Goal: Task Accomplishment & Management: Use online tool/utility

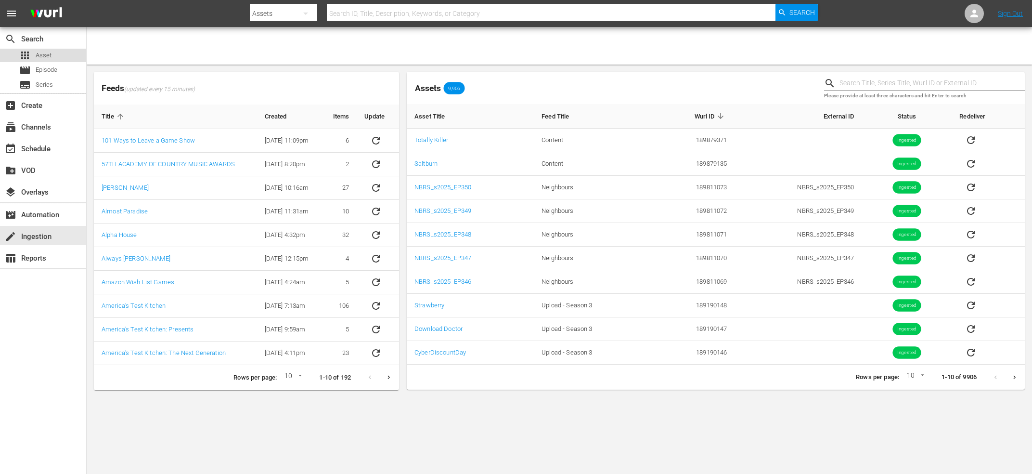
click at [47, 57] on span "Asset" at bounding box center [44, 56] width 16 height 10
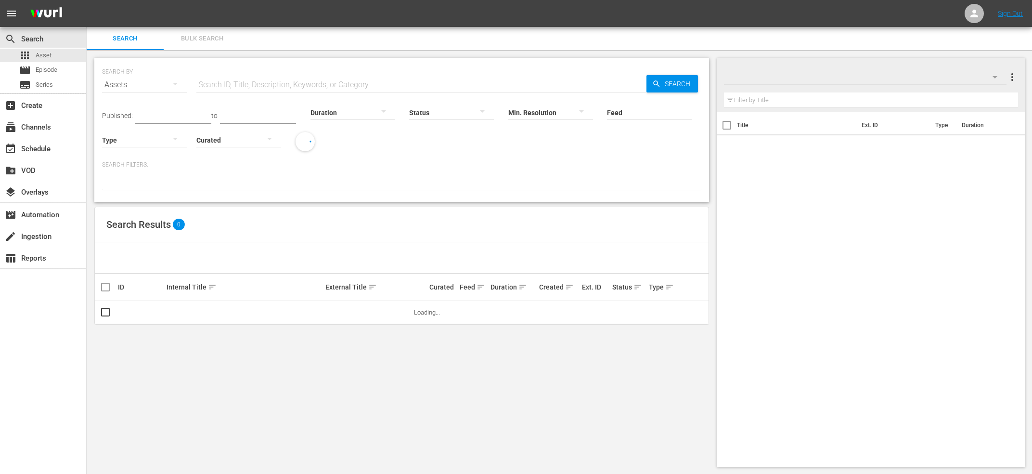
click at [259, 81] on input "text" at bounding box center [421, 84] width 450 height 23
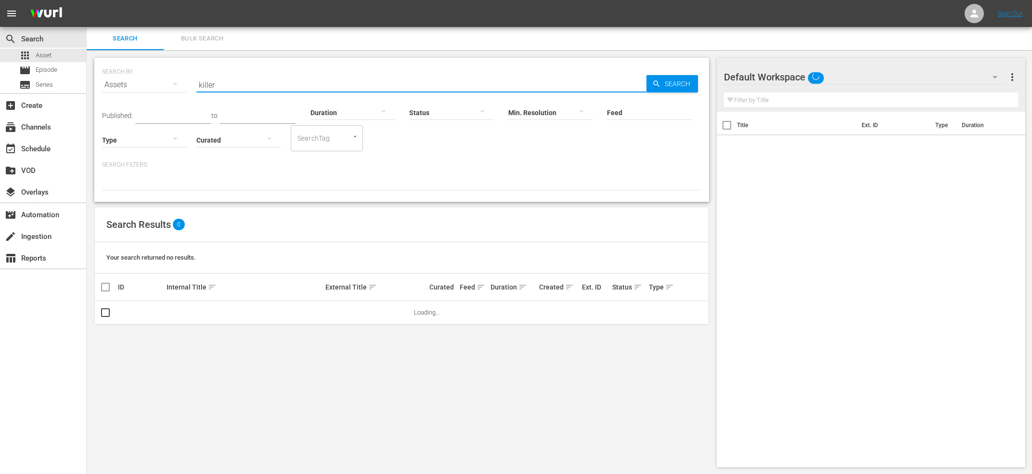
type input "killer"
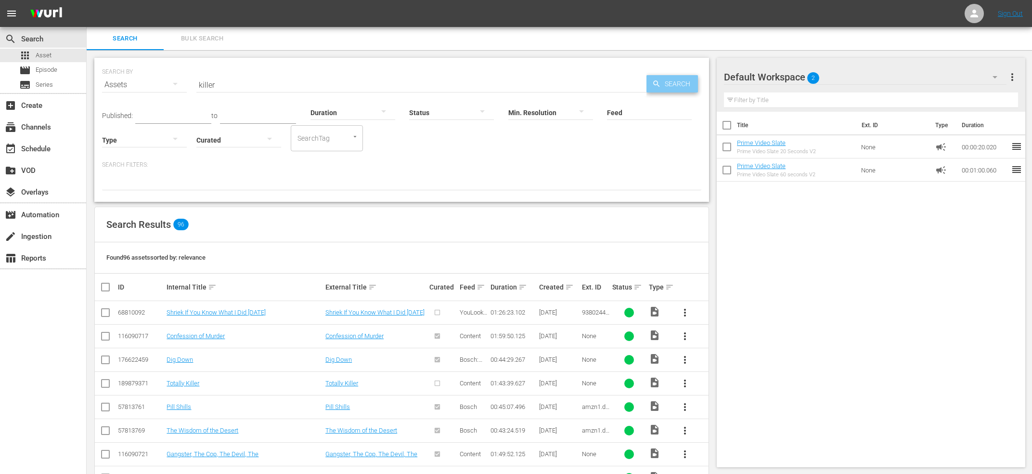
click at [669, 78] on span "Search" at bounding box center [679, 83] width 37 height 17
click at [684, 384] on span "more_vert" at bounding box center [685, 383] width 12 height 12
click at [729, 460] on div "Episode" at bounding box center [736, 456] width 65 height 23
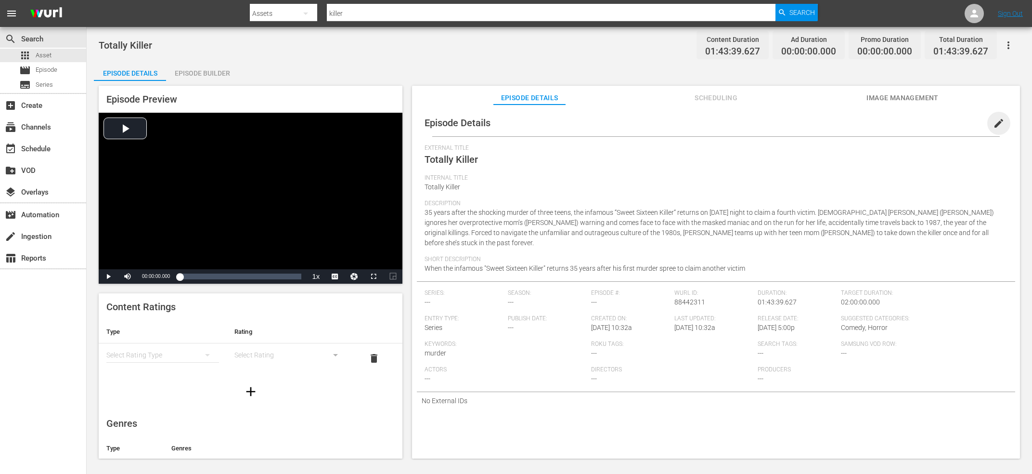
click at [1000, 118] on span "edit" at bounding box center [999, 123] width 12 height 12
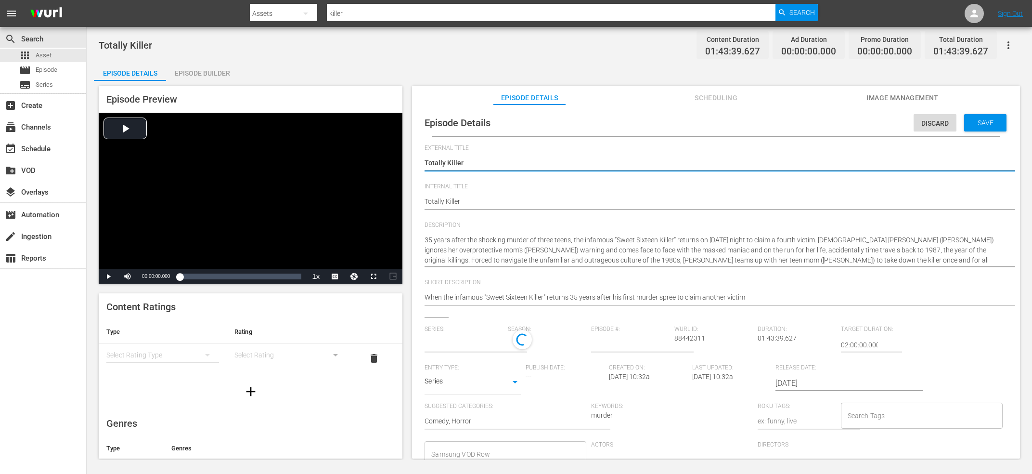
click at [453, 381] on body "menu Search By Assets Search ID, Title, Description, Keywords, or Category kill…" at bounding box center [516, 237] width 1032 height 474
type input "No Series"
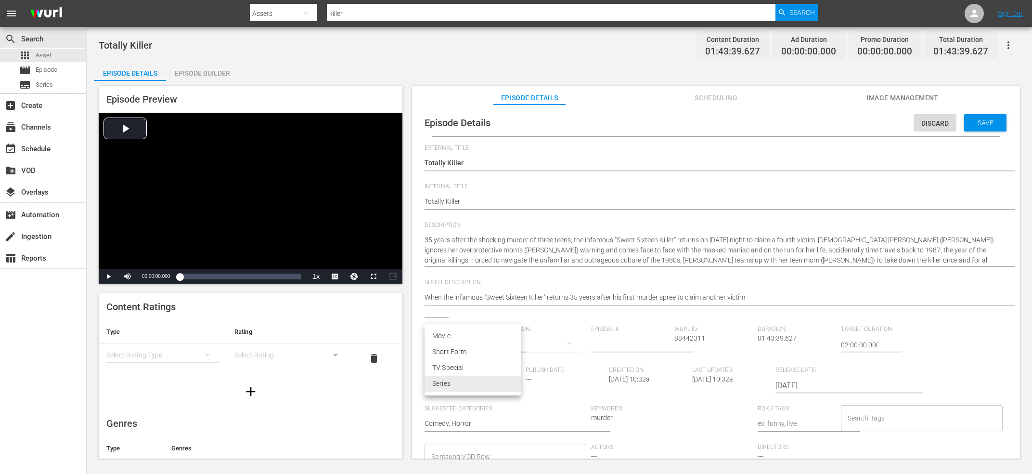
click at [450, 333] on li "Movie" at bounding box center [473, 336] width 96 height 16
type input "MOVIE"
click at [688, 337] on span "88442311" at bounding box center [690, 338] width 31 height 8
copy span "88442311"
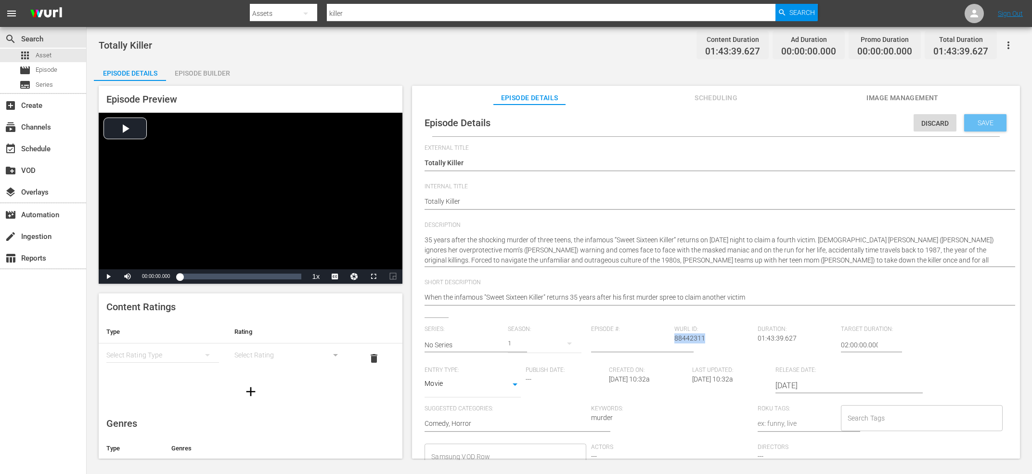
click at [993, 128] on div "Save" at bounding box center [985, 122] width 42 height 17
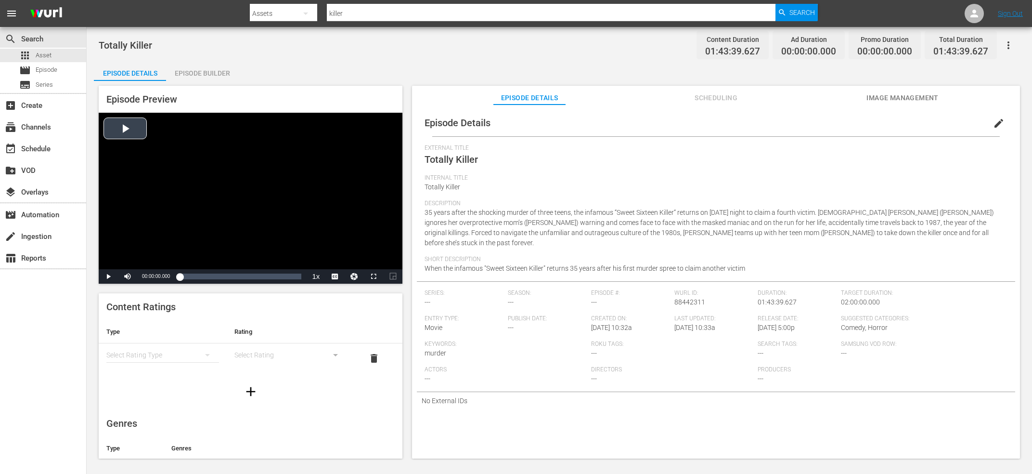
click at [221, 169] on div "Video Player" at bounding box center [251, 191] width 304 height 156
click at [336, 267] on span "en-us" at bounding box center [335, 263] width 14 height 7
click at [232, 275] on div "Loaded : 0.29% 00:44:15.018 Totally Killer (3/7) 00:00:00.926" at bounding box center [241, 277] width 122 height 10
click at [146, 275] on div "37%" at bounding box center [149, 276] width 24 height 14
click at [146, 279] on div "37%" at bounding box center [149, 276] width 24 height 14
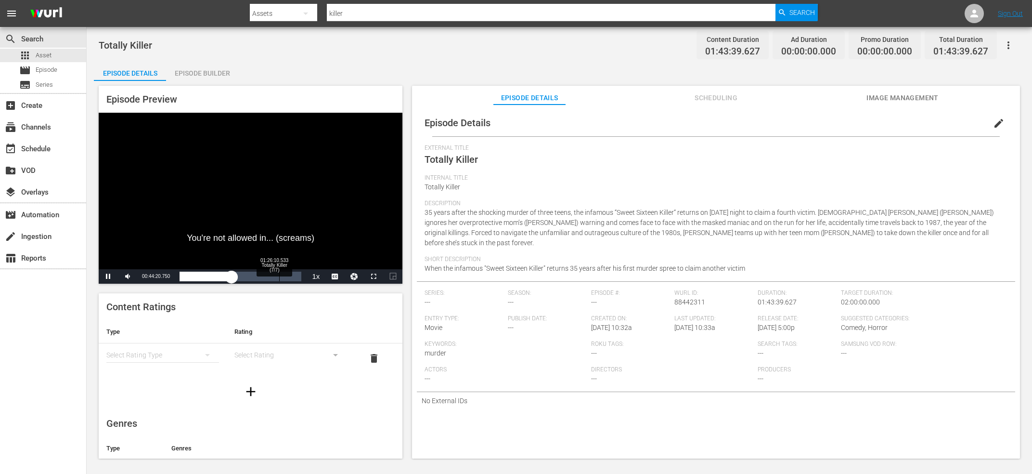
click at [280, 272] on div "Loaded : 43.74% 01:26:10.533 Totally Killer (7/7) 00:44:20.882" at bounding box center [241, 277] width 122 height 10
click at [298, 277] on div "Loaded : 82.08% 01:40:22.958 Totally Killer (7/7) 01:24:49.225" at bounding box center [241, 277] width 122 height 10
click at [298, 278] on div "01:40:23.868" at bounding box center [239, 277] width 118 height 10
click at [257, 278] on div "01:42:50.623" at bounding box center [240, 277] width 121 height 10
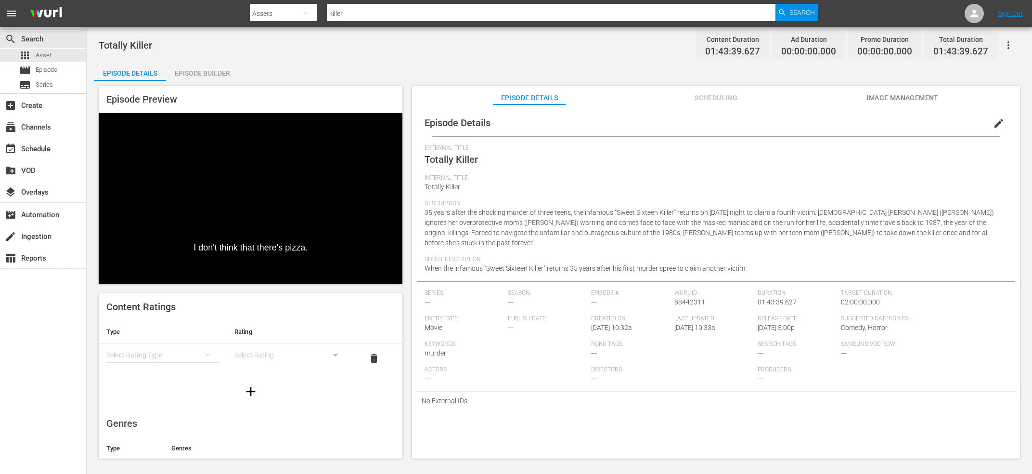
click at [283, 184] on div "Video Player" at bounding box center [251, 191] width 304 height 156
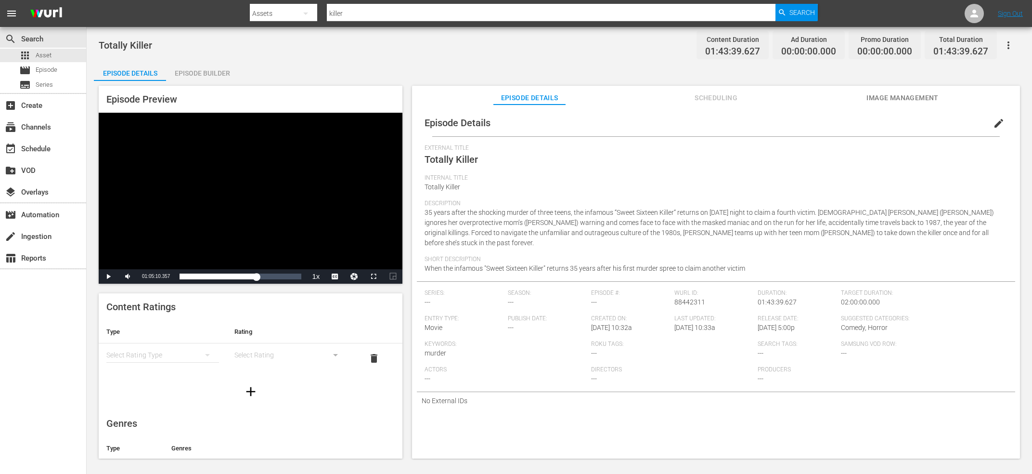
click at [210, 76] on div "Episode Builder" at bounding box center [202, 73] width 72 height 23
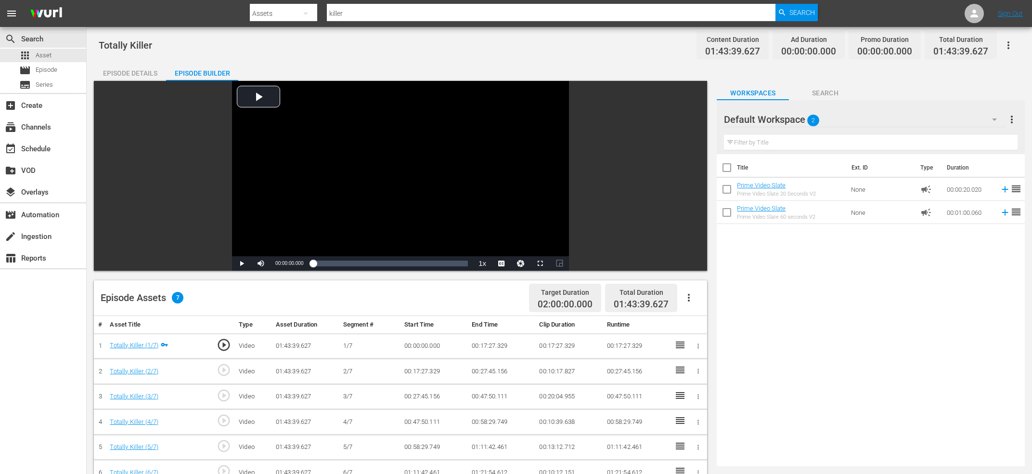
click at [225, 369] on span "play_circle_outline" at bounding box center [224, 370] width 14 height 14
click at [350, 149] on div "Video Player" at bounding box center [400, 168] width 337 height 175
click at [391, 152] on div "Video Player" at bounding box center [400, 168] width 337 height 175
click at [340, 171] on div "Video Player" at bounding box center [400, 168] width 337 height 175
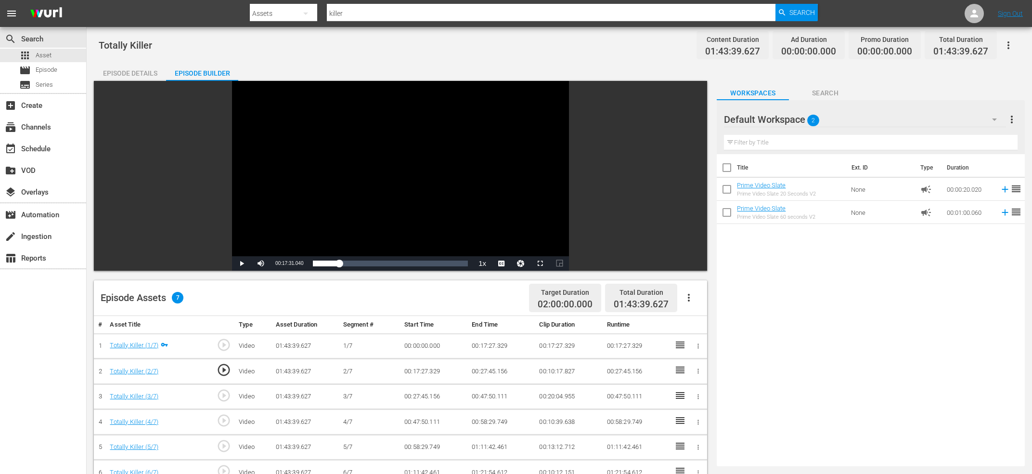
click at [230, 370] on span "play_circle_outline" at bounding box center [224, 370] width 14 height 14
click at [372, 210] on div "Video Player" at bounding box center [400, 168] width 337 height 175
click at [356, 199] on div "Video Player" at bounding box center [400, 168] width 337 height 175
click at [382, 201] on div "Video Player" at bounding box center [400, 168] width 337 height 175
click at [326, 190] on div "Video Player" at bounding box center [400, 168] width 337 height 175
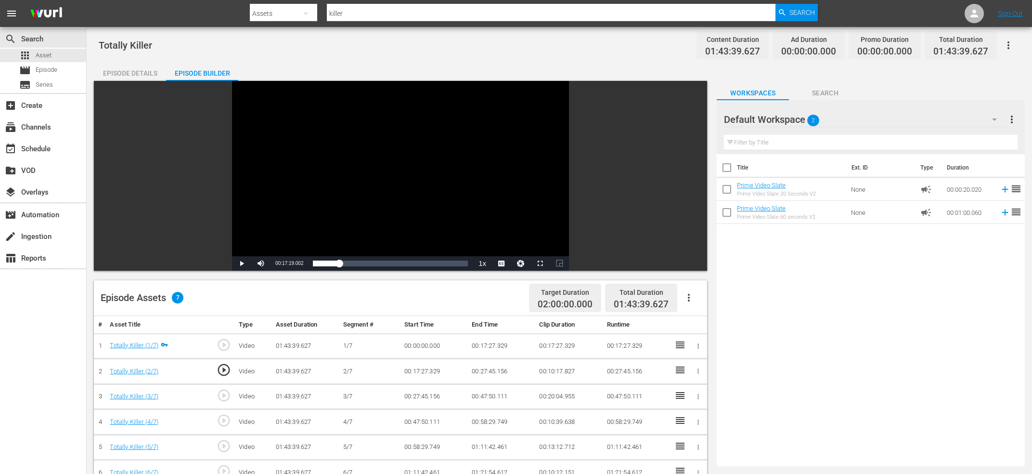
click at [351, 183] on div "Video Player" at bounding box center [400, 168] width 337 height 175
click at [339, 264] on div "00:17:21.364" at bounding box center [326, 264] width 26 height 10
click at [337, 266] on div "00:00:00.000" at bounding box center [326, 264] width 26 height 10
click at [336, 268] on div "00:17:03.727" at bounding box center [324, 264] width 23 height 10
click at [337, 264] on div "00:14:48.518" at bounding box center [325, 264] width 24 height 10
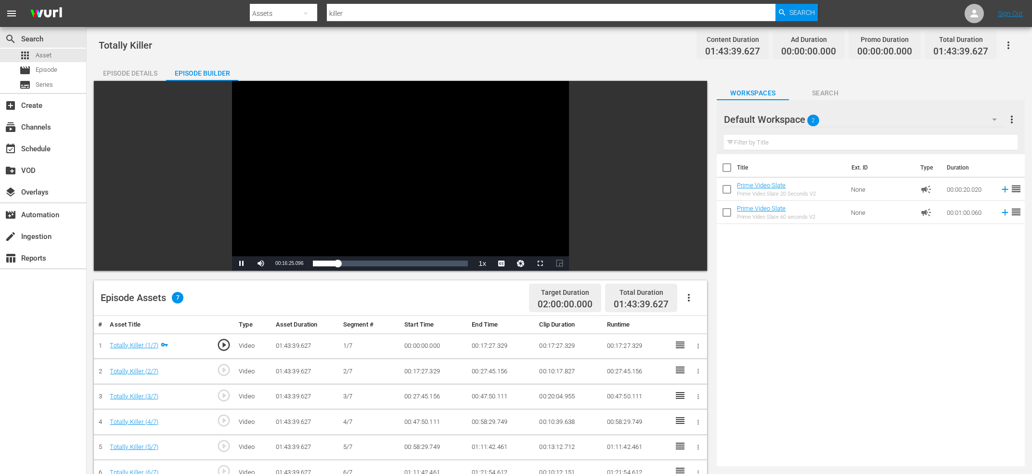
click at [348, 226] on div "Video Player" at bounding box center [400, 168] width 337 height 175
click at [242, 263] on span "Video Player" at bounding box center [242, 263] width 0 height 0
click at [338, 263] on div "00:16:28.229" at bounding box center [325, 264] width 25 height 10
click at [343, 215] on div "Video Player" at bounding box center [400, 168] width 337 height 175
click at [338, 264] on div "00:17:42.853" at bounding box center [326, 264] width 26 height 10
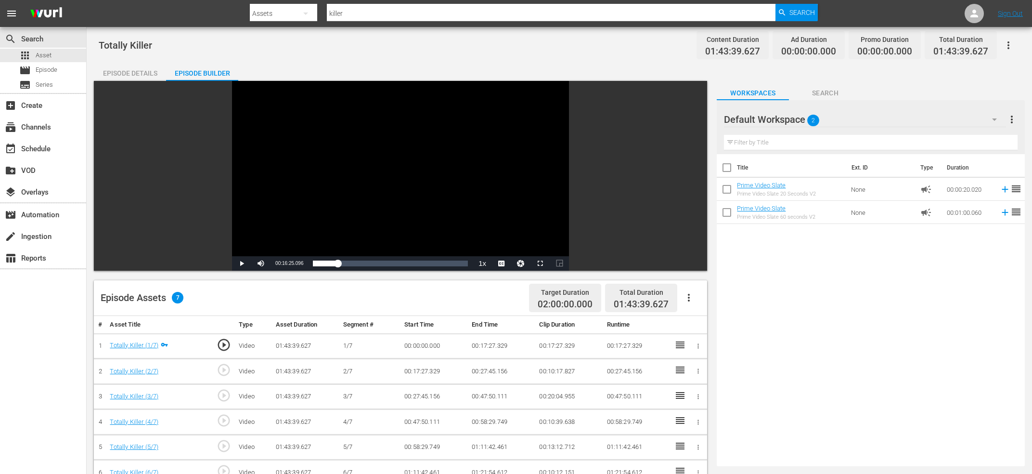
click at [357, 209] on div "Video Player" at bounding box center [400, 168] width 337 height 175
click at [227, 371] on span "play_circle_outline" at bounding box center [224, 370] width 14 height 14
click at [355, 177] on div "Video Player" at bounding box center [400, 168] width 337 height 175
click at [387, 179] on div "Video Player" at bounding box center [400, 168] width 337 height 175
click at [285, 263] on span "00:17:31.857" at bounding box center [289, 262] width 28 height 5
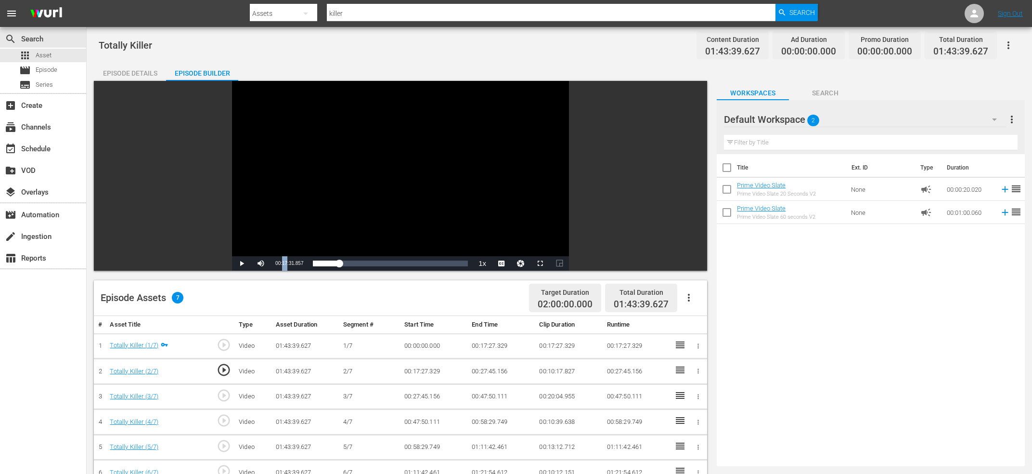
click at [285, 263] on span "00:17:31.857" at bounding box center [289, 262] width 28 height 5
copy span "Current Time"
click at [696, 343] on icon "button" at bounding box center [698, 345] width 7 height 7
click at [673, 347] on li "Edit Start/End Time" at bounding box center [666, 346] width 75 height 16
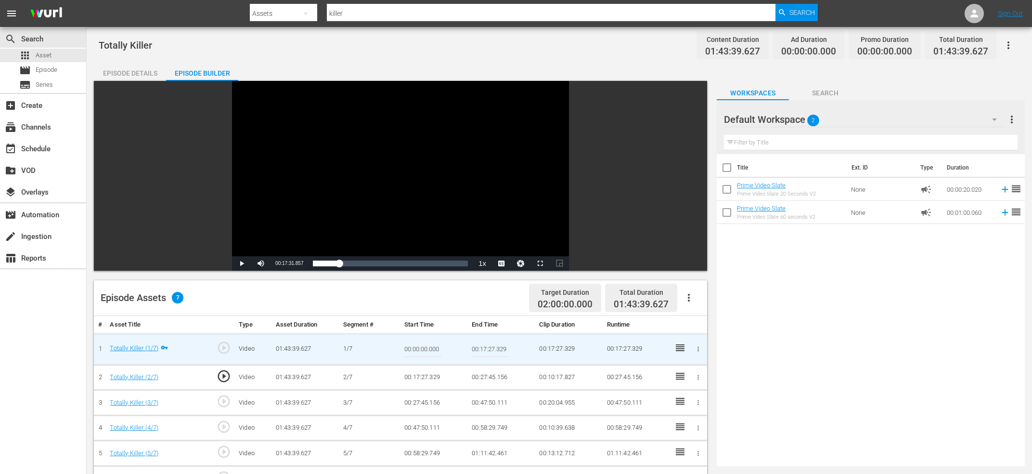
click at [500, 350] on input "00:17:27.329" at bounding box center [490, 349] width 37 height 23
paste input "Current Time 00:17:31.857"
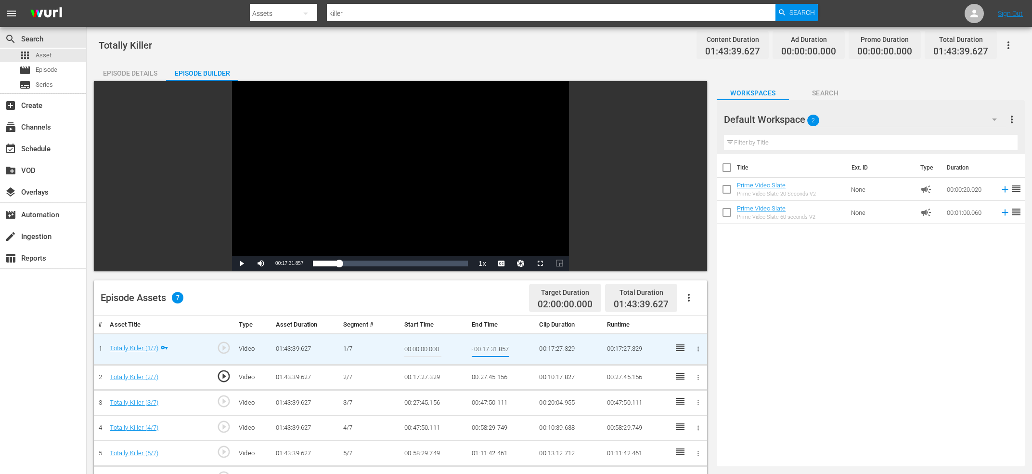
type input "Current Time 00:17:31.857"
click at [700, 376] on icon "button" at bounding box center [698, 377] width 7 height 7
click at [666, 377] on li "Edit Start/End Time" at bounding box center [666, 377] width 75 height 16
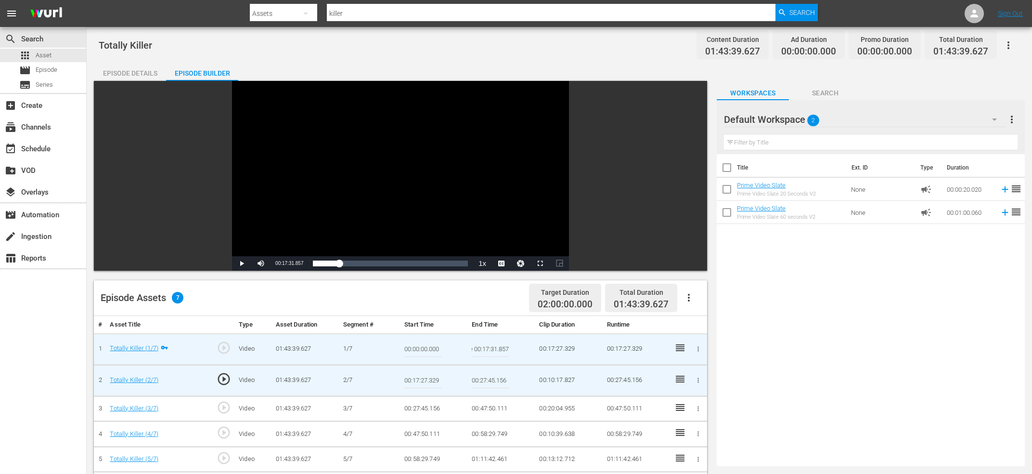
click at [422, 382] on input "00:17:27.329" at bounding box center [422, 380] width 37 height 23
paste input "Current Time 00:17:31.857"
type input "Current Time 00:17:31.857"
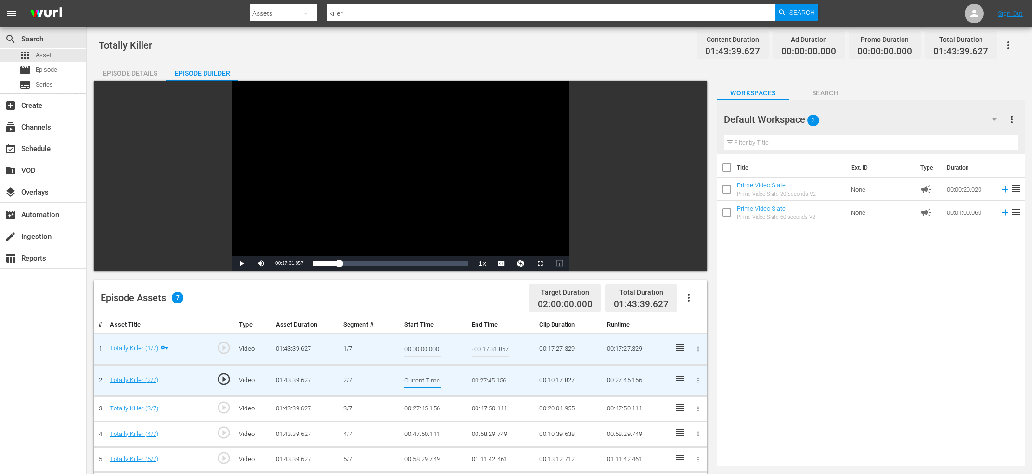
scroll to position [0, 36]
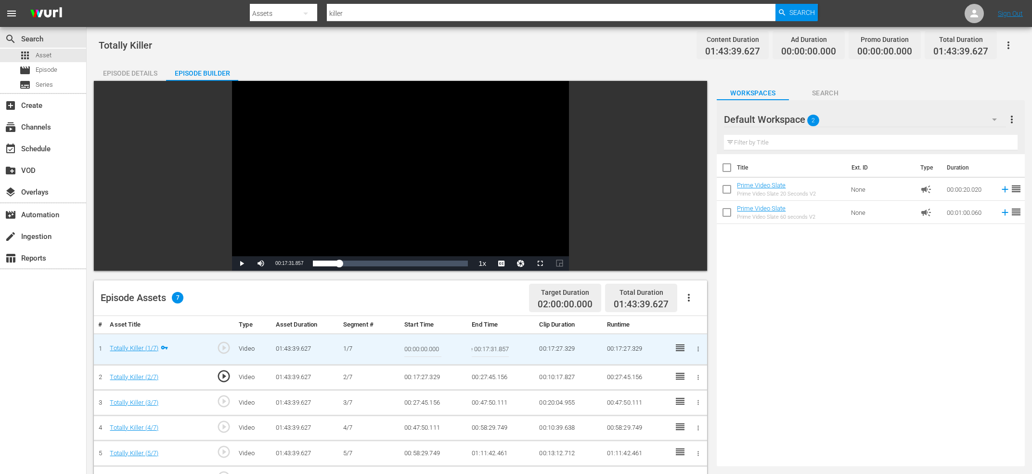
click at [494, 351] on input "Current Time 00:17:31.857" at bounding box center [490, 349] width 37 height 23
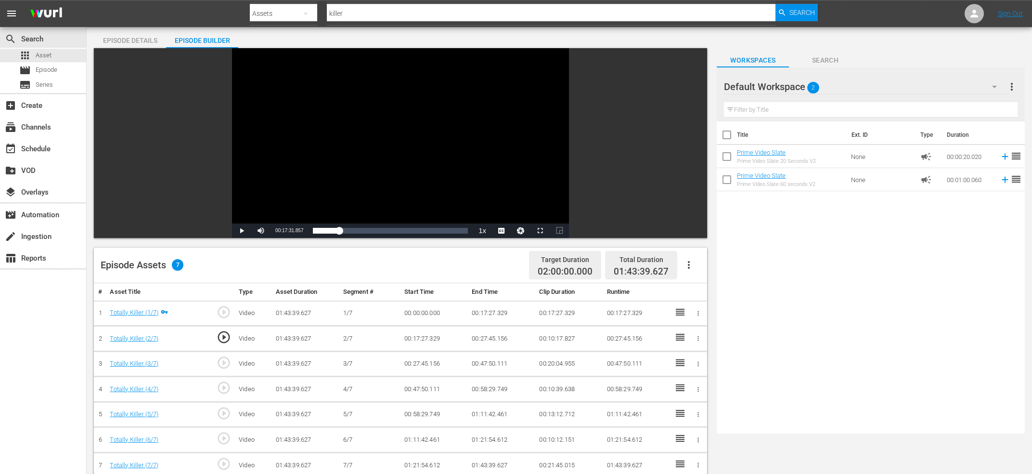
scroll to position [52, 0]
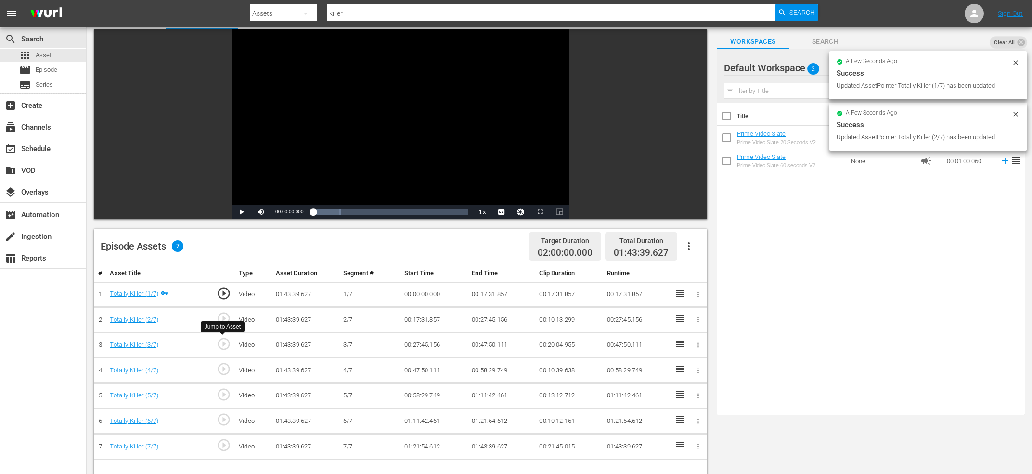
click at [224, 345] on span "play_circle_outline" at bounding box center [224, 344] width 14 height 14
click at [374, 68] on div "Video Player" at bounding box center [400, 116] width 337 height 175
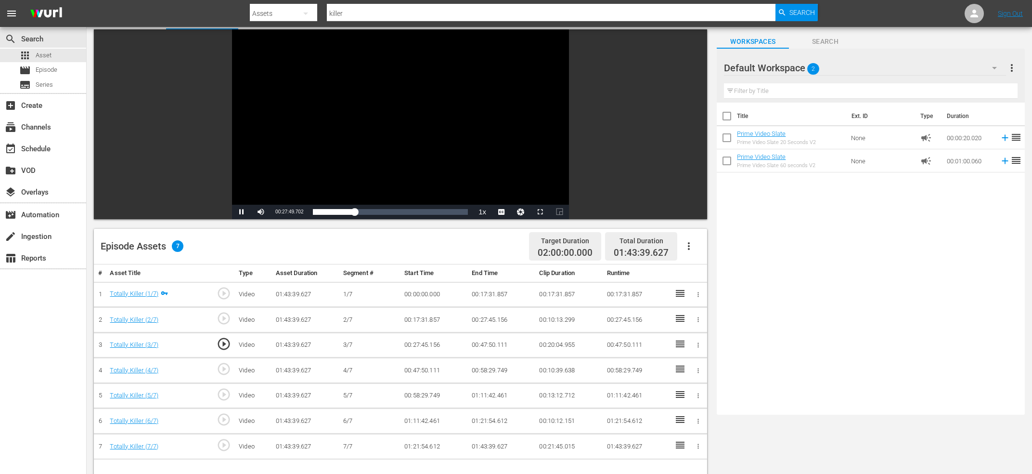
click at [373, 135] on div "Video Player" at bounding box center [400, 116] width 337 height 175
click at [278, 213] on span "00:27:49.669" at bounding box center [289, 211] width 28 height 5
copy span "Current Time"
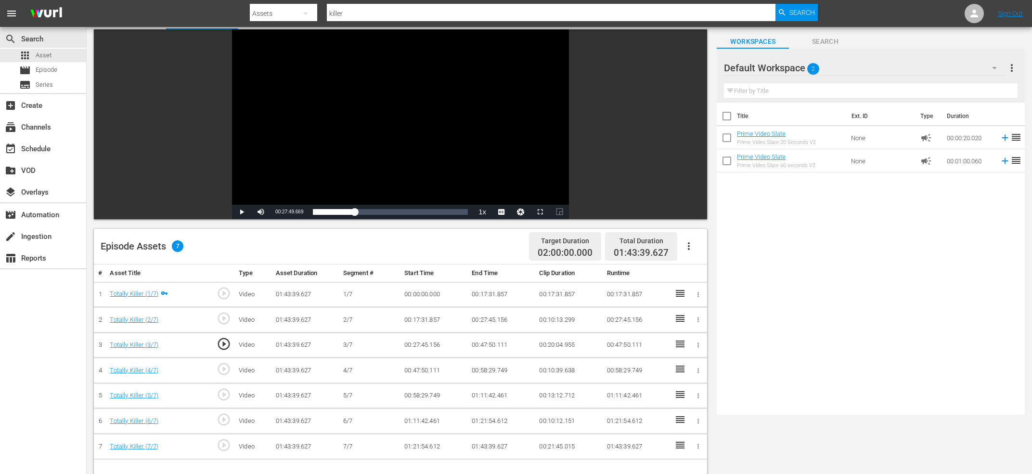
click at [696, 319] on icon "button" at bounding box center [698, 319] width 7 height 7
click at [673, 319] on li "Edit Start/End Time" at bounding box center [666, 320] width 75 height 16
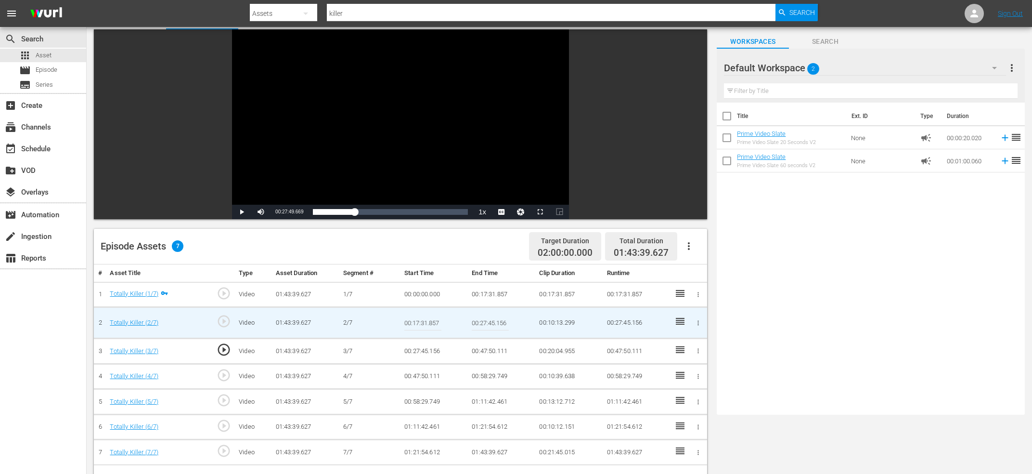
click at [485, 323] on input "00:27:45.156" at bounding box center [490, 322] width 37 height 23
paste input "Current Time 00:27:49.669"
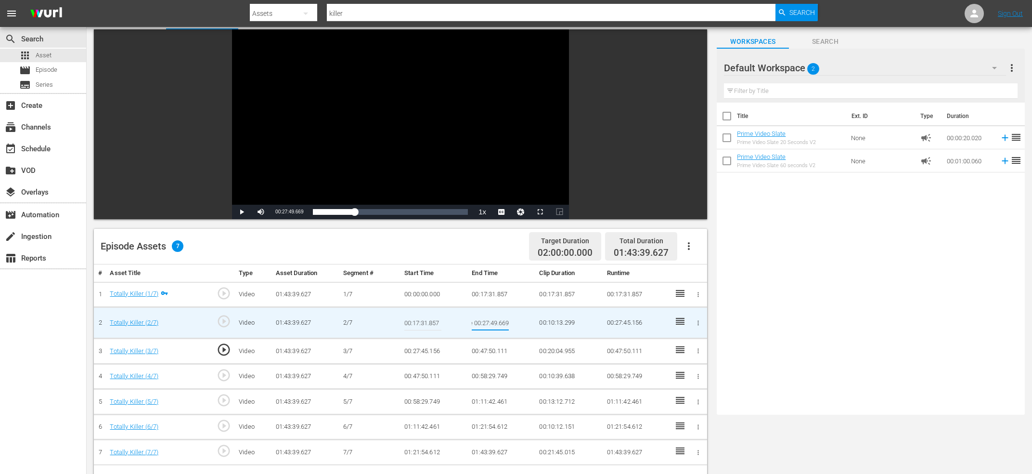
type input "Current Time 00:27:49.669"
click at [697, 353] on icon "button" at bounding box center [698, 350] width 7 height 7
click at [679, 348] on li "Edit Start/End Time" at bounding box center [666, 351] width 75 height 16
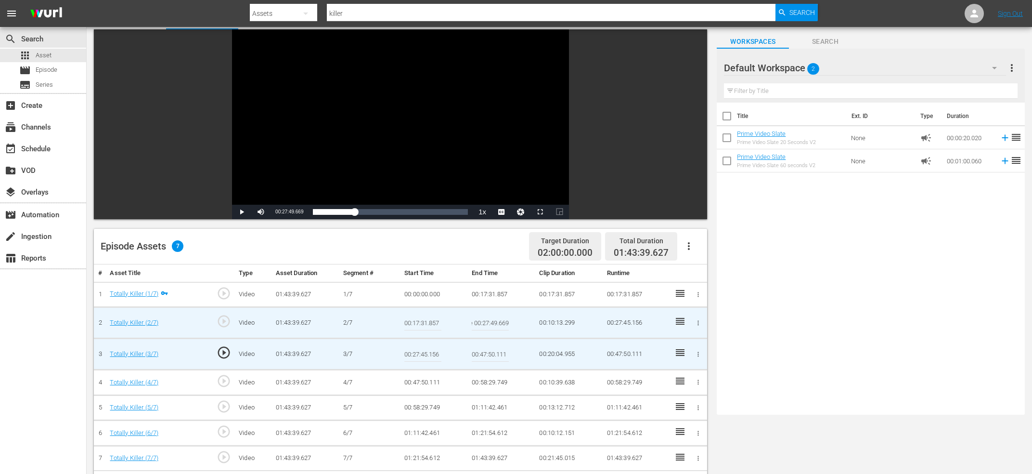
click at [433, 351] on input "00:27:45.156" at bounding box center [422, 353] width 37 height 23
paste input "Current Time 00:27:49.669"
type input "Current Time 00:27:49.669"
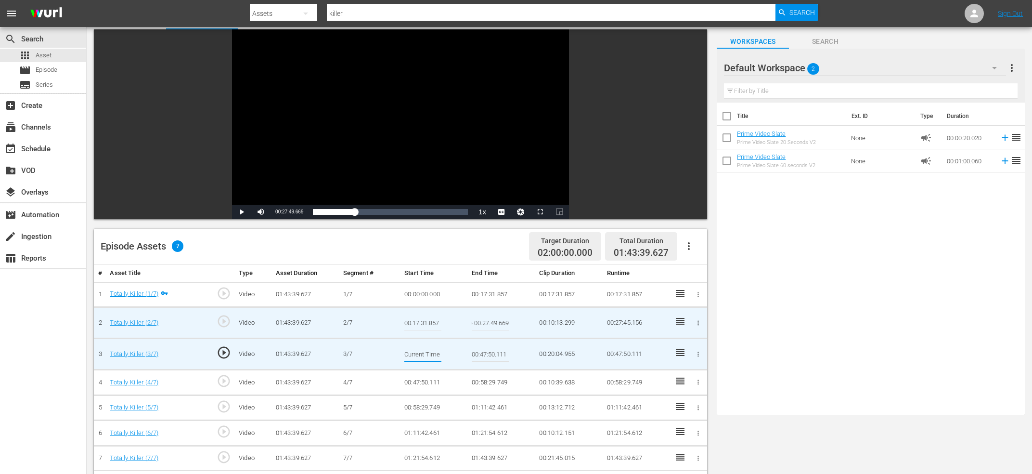
scroll to position [0, 36]
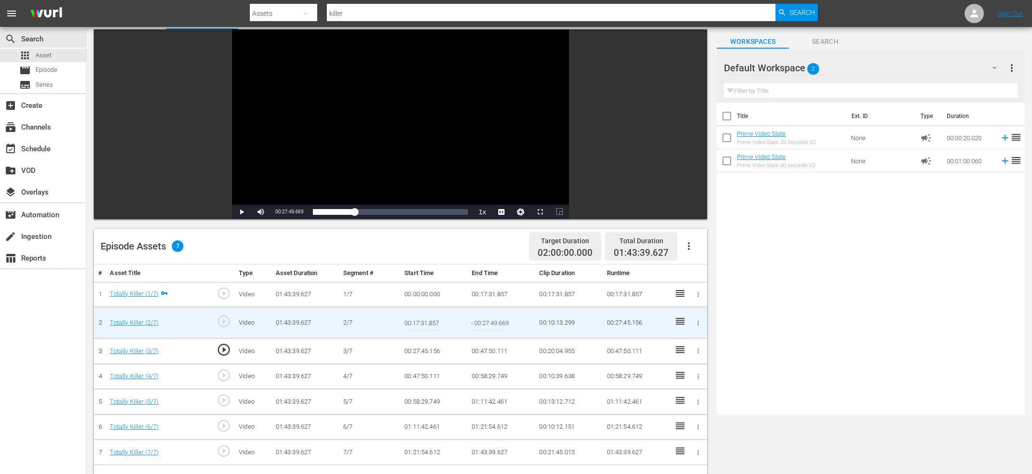
click at [497, 323] on input "Current Time 00:27:49.669" at bounding box center [490, 322] width 37 height 23
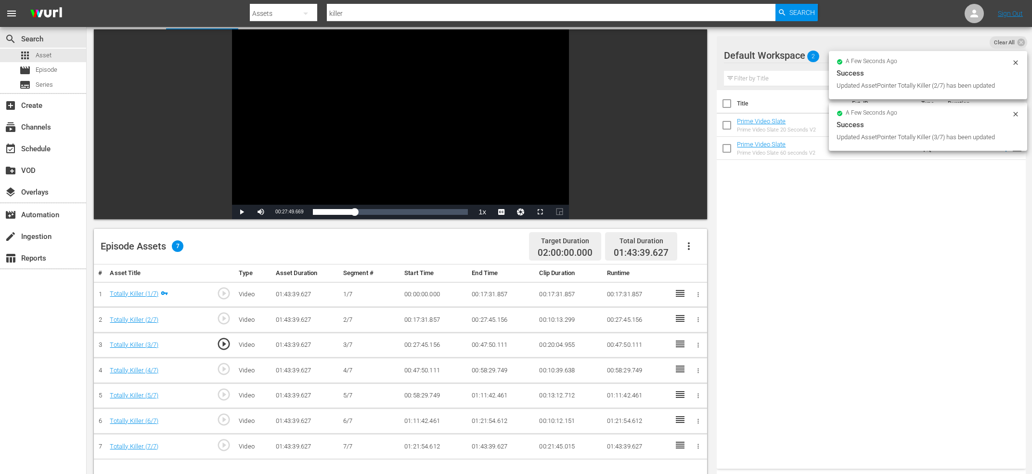
scroll to position [103, 0]
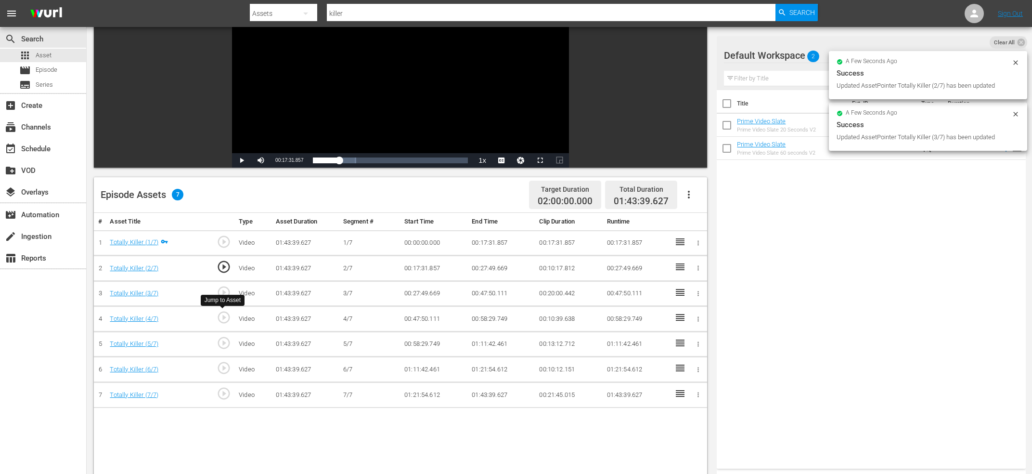
click at [223, 317] on span "play_circle_outline" at bounding box center [224, 317] width 14 height 14
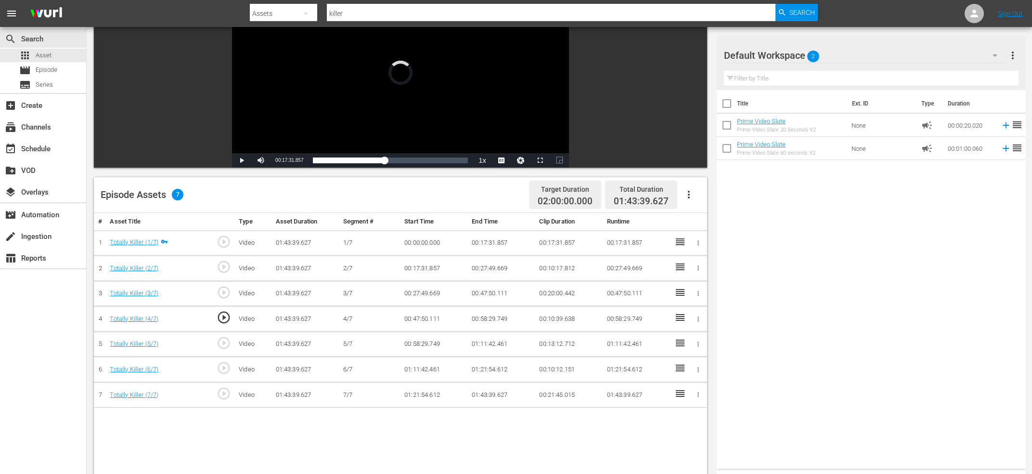
click at [445, 57] on div "Video Player" at bounding box center [400, 65] width 337 height 175
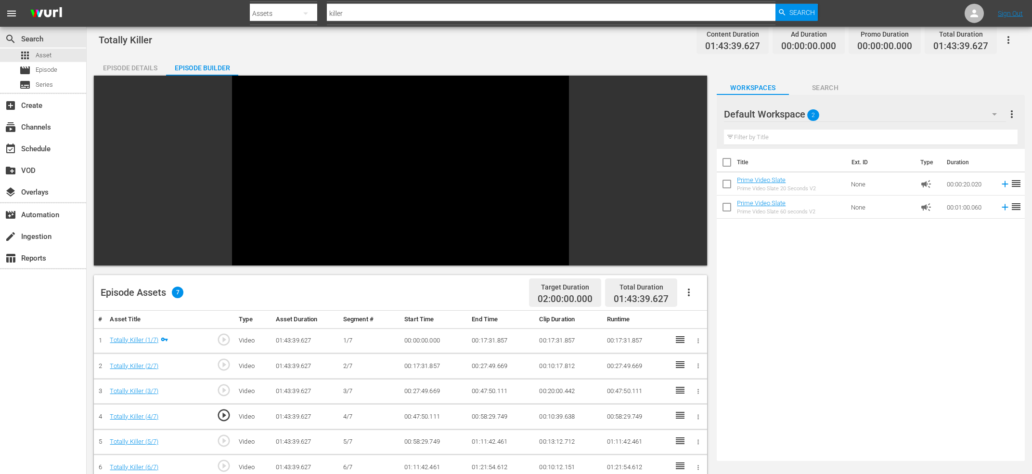
scroll to position [0, 0]
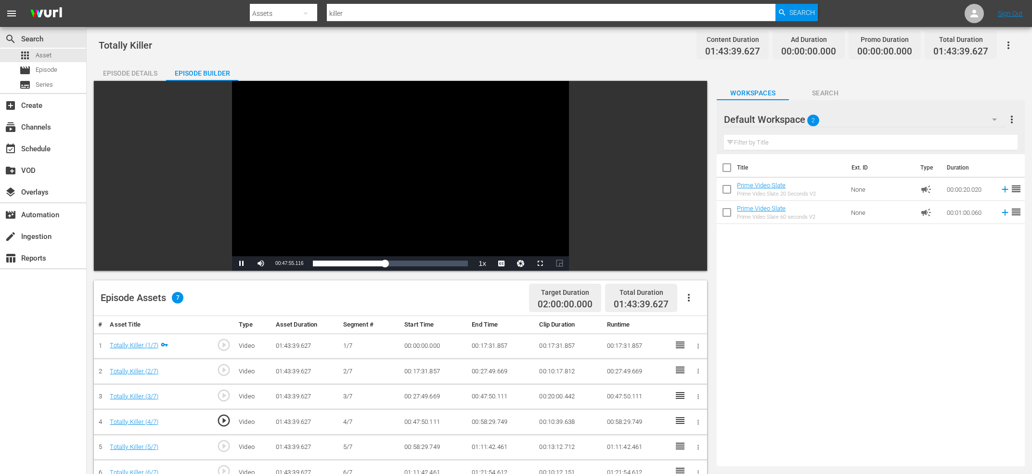
click at [385, 213] on div "Video Player" at bounding box center [400, 168] width 337 height 175
click at [286, 263] on span "00:47:54.647" at bounding box center [289, 262] width 28 height 5
copy span "Current Time"
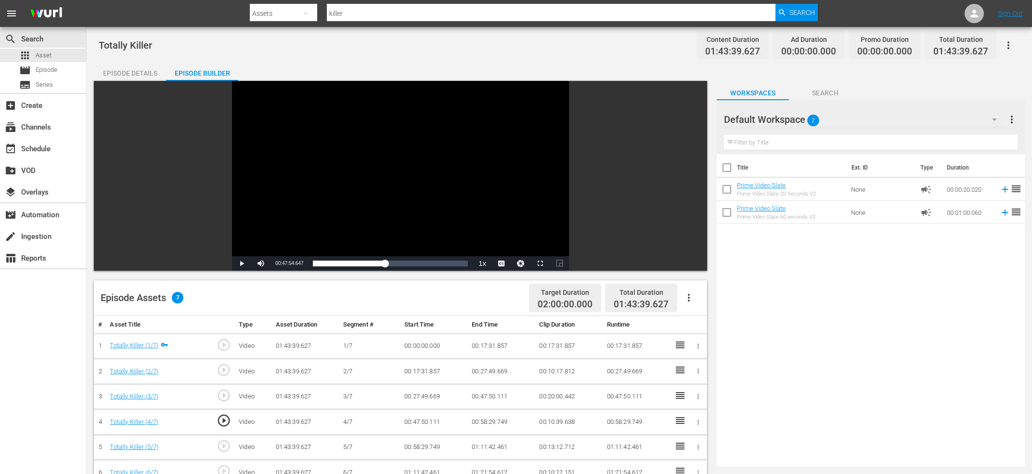
click at [700, 395] on icon "button" at bounding box center [698, 396] width 7 height 7
click at [694, 397] on li "Edit Start/End Time" at bounding box center [666, 396] width 75 height 16
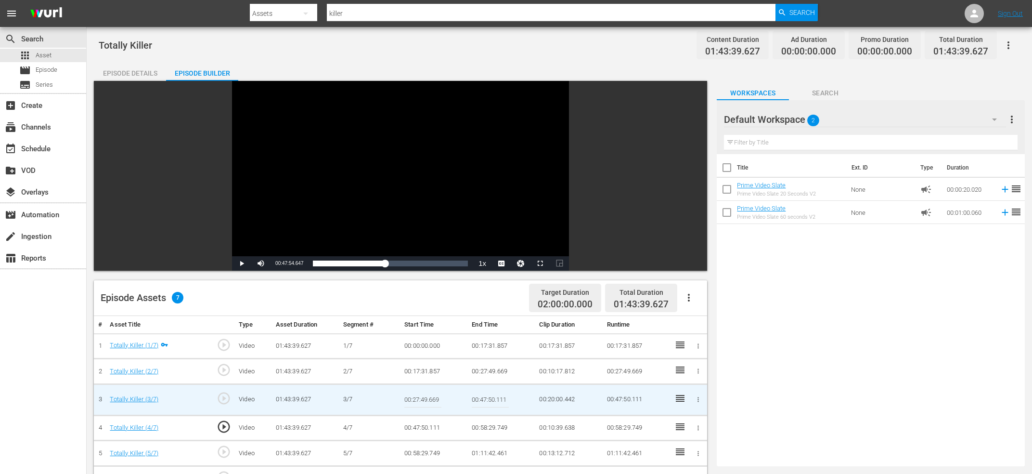
click at [479, 399] on input "00:47:50.111" at bounding box center [490, 399] width 37 height 23
paste input "Current Time 00:47:54.647"
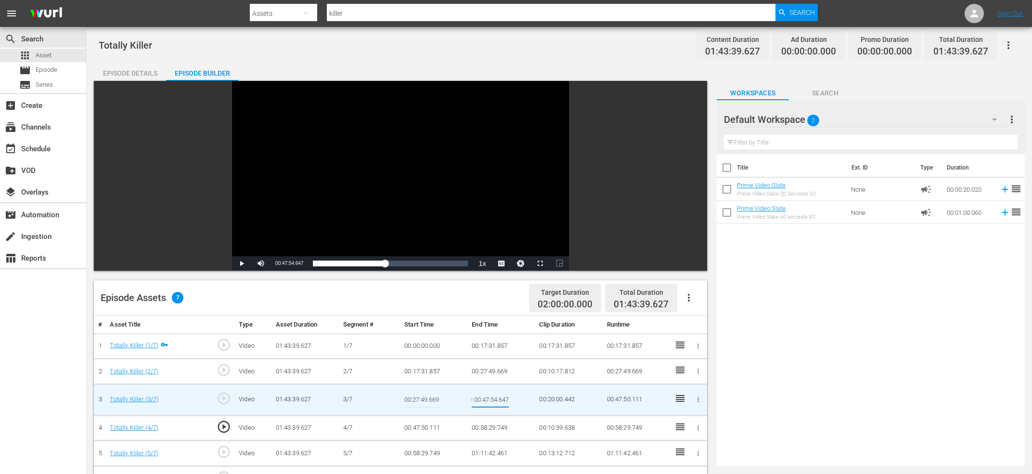
type input "Current Time 00:47:54.647"
click at [703, 428] on div at bounding box center [698, 428] width 11 height 10
click at [701, 428] on icon "button" at bounding box center [698, 427] width 7 height 7
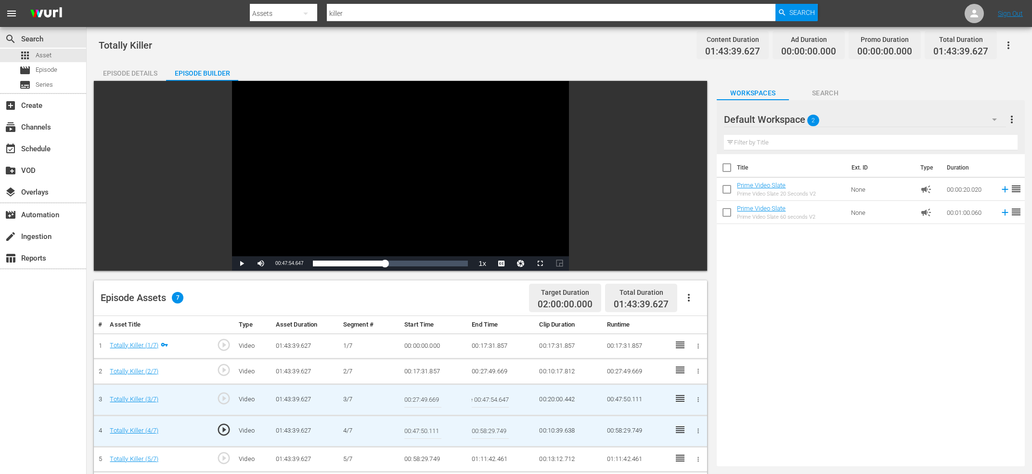
click at [416, 429] on input "00:47:50.111" at bounding box center [422, 430] width 37 height 23
paste input "Current Time 00:47:54.647"
type input "Current Time 00:47:54.647"
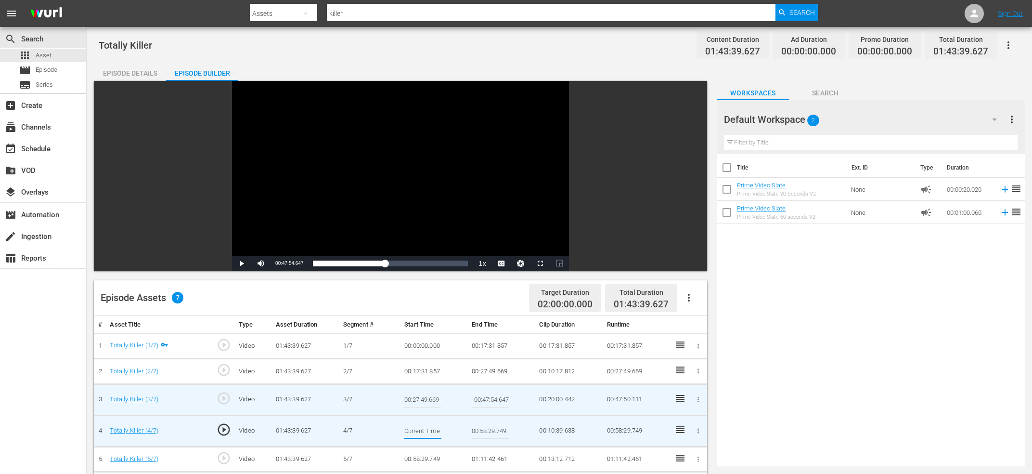
scroll to position [0, 36]
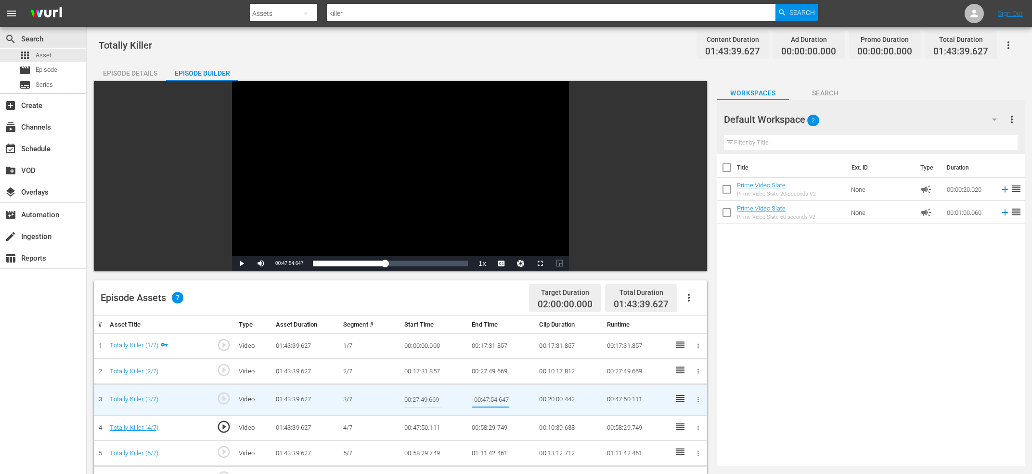
click at [499, 400] on input "Current Time 00:47:54.647" at bounding box center [490, 399] width 37 height 23
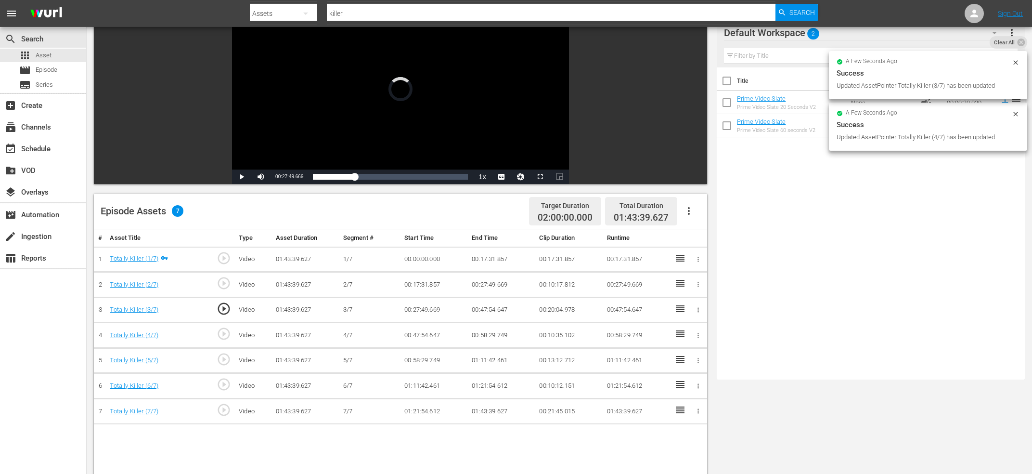
scroll to position [103, 0]
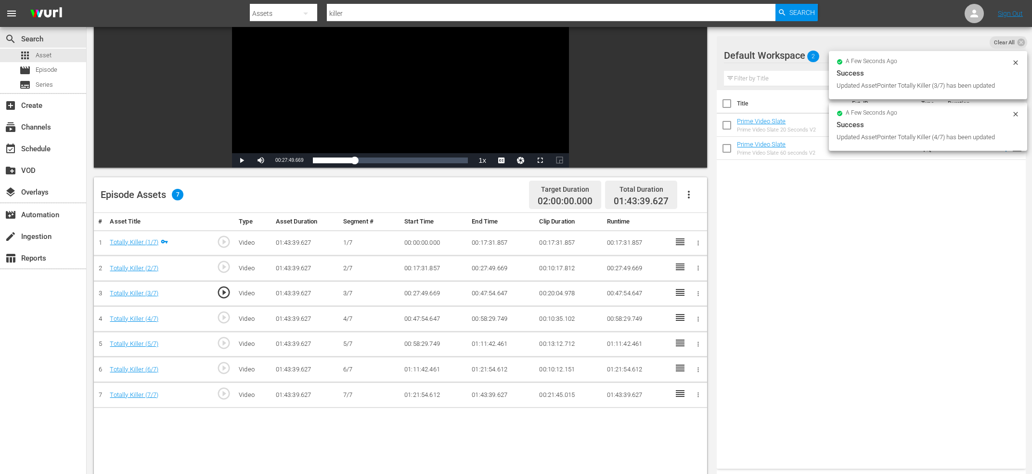
click at [223, 343] on span "play_circle_outline" at bounding box center [224, 343] width 14 height 14
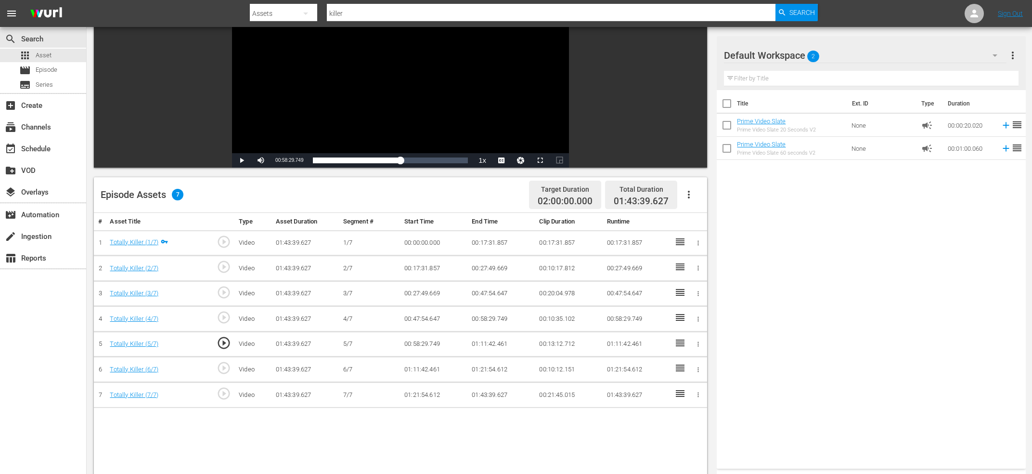
click at [379, 81] on div "Video Player" at bounding box center [400, 65] width 337 height 175
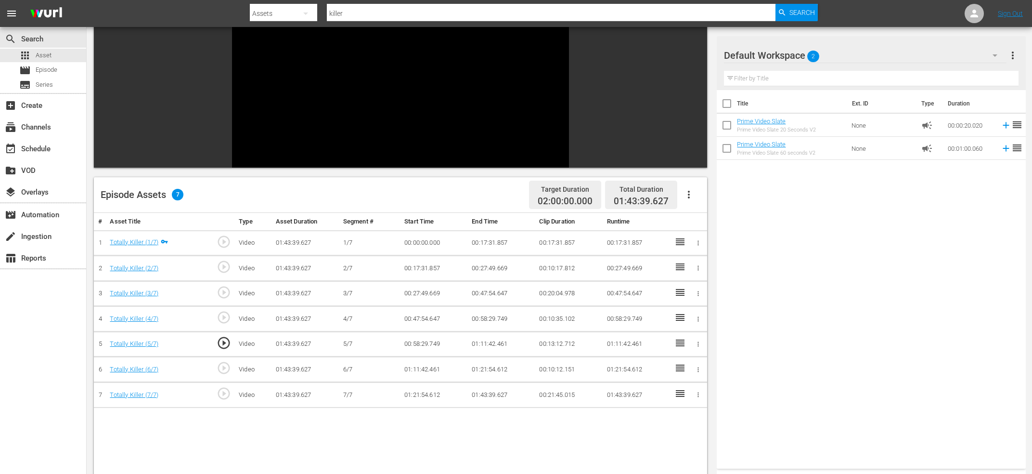
click at [377, 94] on div "Video Player" at bounding box center [400, 65] width 337 height 175
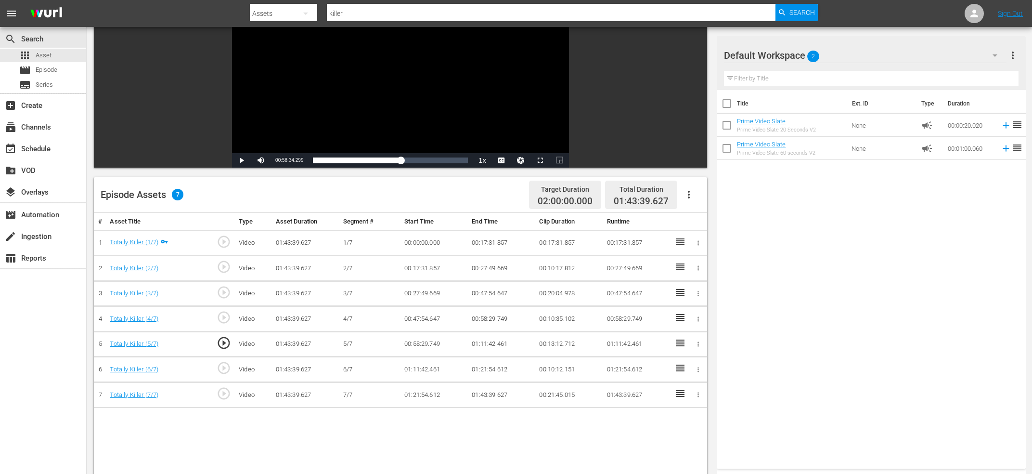
click at [290, 161] on span "00:58:34.299" at bounding box center [289, 159] width 28 height 5
copy span "Current Time"
click at [694, 318] on button "button" at bounding box center [698, 319] width 10 height 10
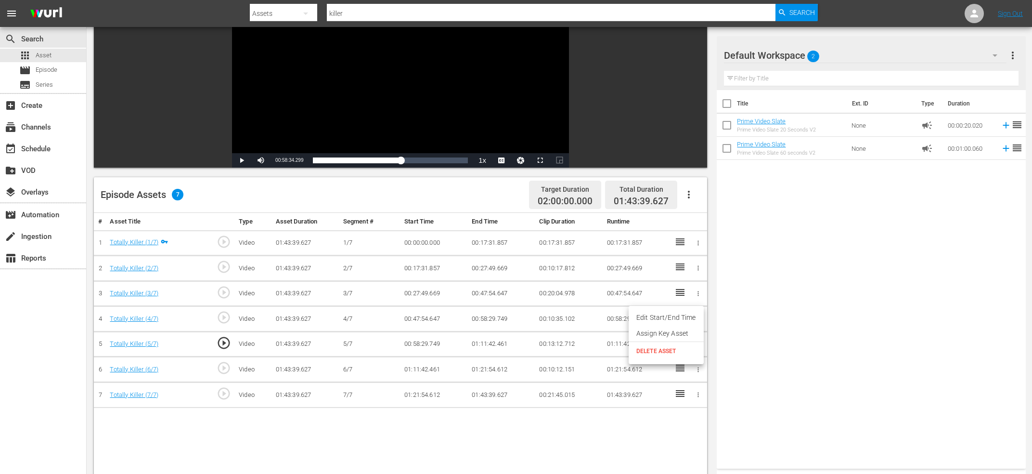
click at [693, 318] on li "Edit Start/End Time" at bounding box center [666, 318] width 75 height 16
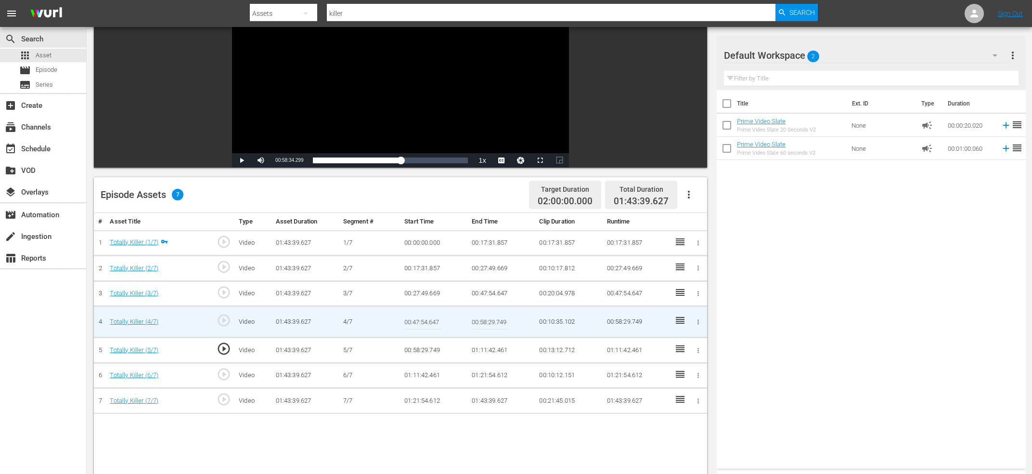
click at [494, 321] on input "00:58:29.749" at bounding box center [490, 321] width 37 height 23
paste input "Current Time 00:58:34.29"
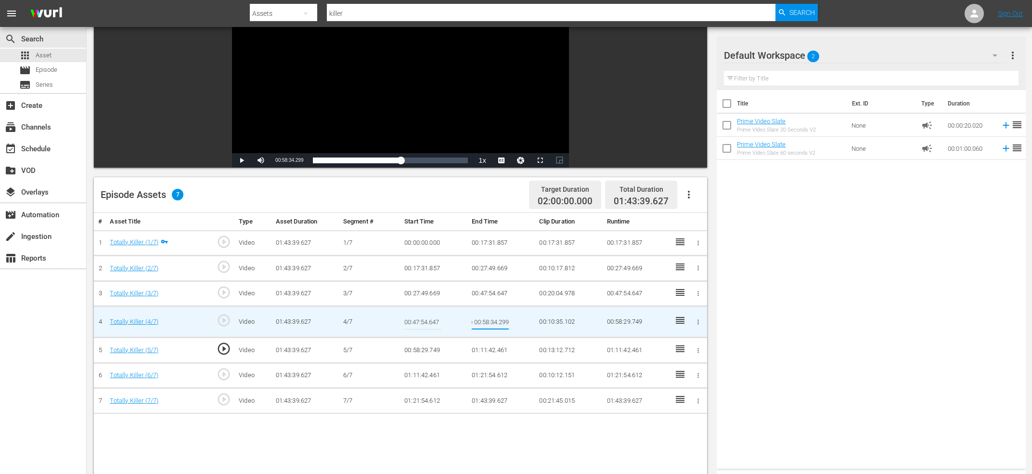
type input "Current Time 00:58:34.299"
click at [701, 349] on icon "button" at bounding box center [698, 350] width 7 height 7
drag, startPoint x: 699, startPoint y: 351, endPoint x: 688, endPoint y: 351, distance: 11.1
click at [698, 351] on li "Edit Start/End Time" at bounding box center [666, 349] width 75 height 16
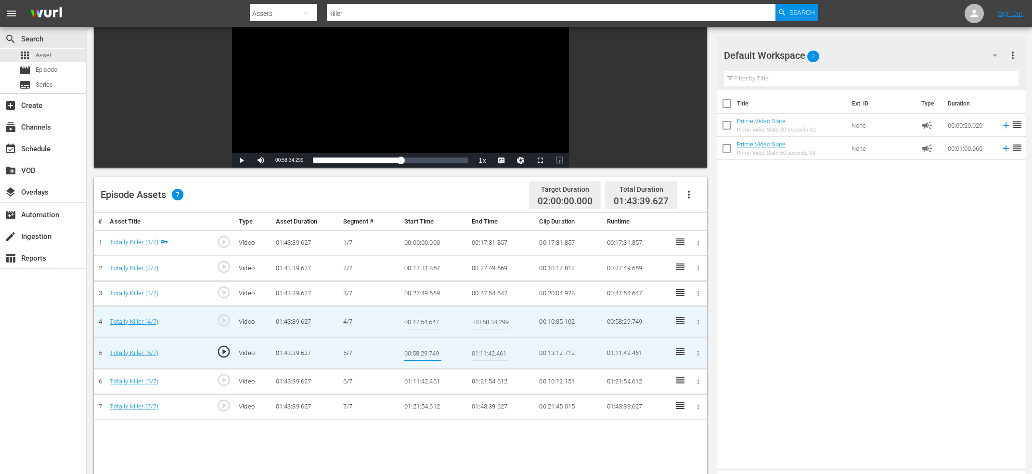
click at [414, 349] on input "00:58:29.749" at bounding box center [422, 352] width 37 height 23
paste input "Current Time 00:58:34.29"
type input "Current Time 00:58:34.299"
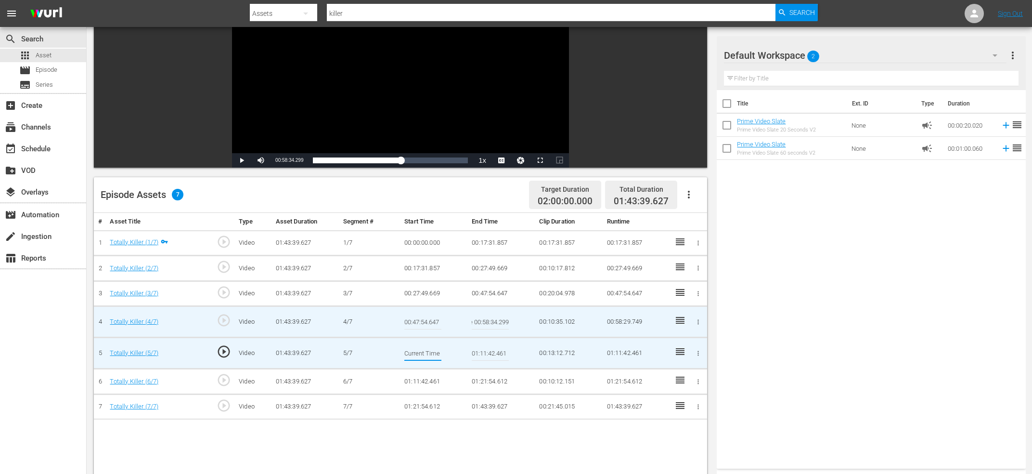
scroll to position [0, 36]
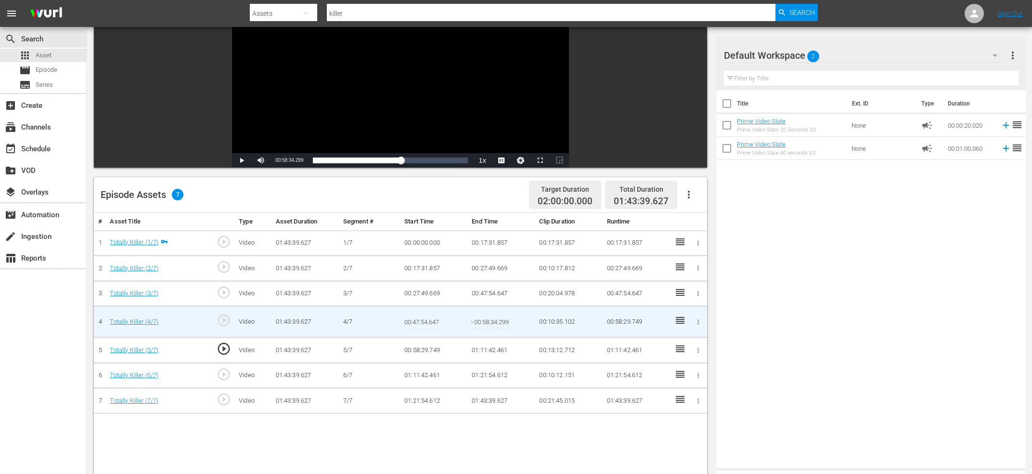
click at [488, 321] on input "Current Time 00:58:34.299" at bounding box center [490, 321] width 37 height 23
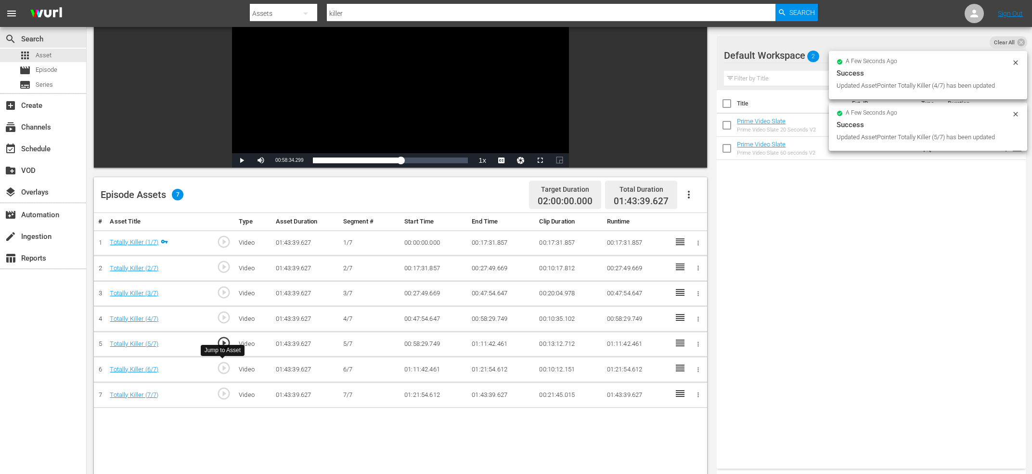
click at [230, 367] on span "play_circle_outline" at bounding box center [224, 368] width 14 height 14
click at [445, 61] on div "Video Player" at bounding box center [400, 65] width 337 height 175
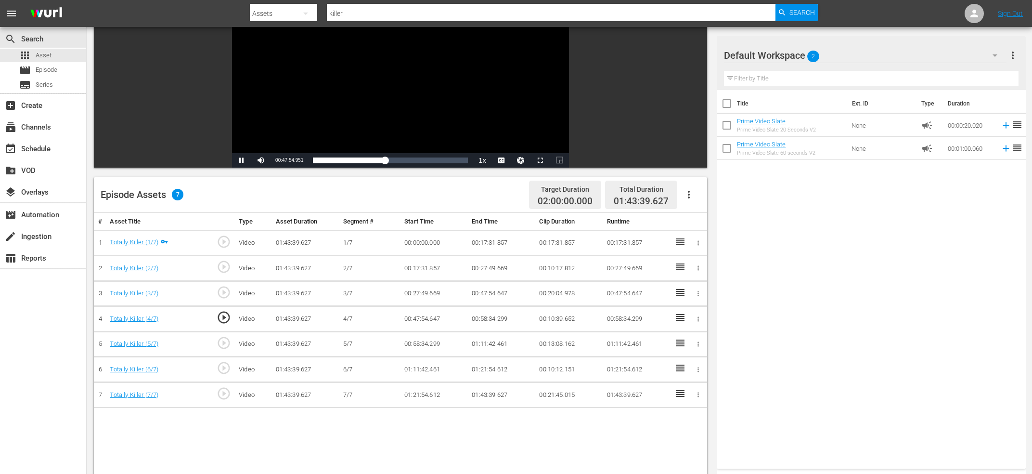
click at [223, 365] on span "play_circle_outline" at bounding box center [224, 368] width 14 height 14
click at [407, 87] on div "Video Player" at bounding box center [400, 65] width 337 height 175
click at [285, 159] on span "01:11:47.001" at bounding box center [289, 159] width 28 height 5
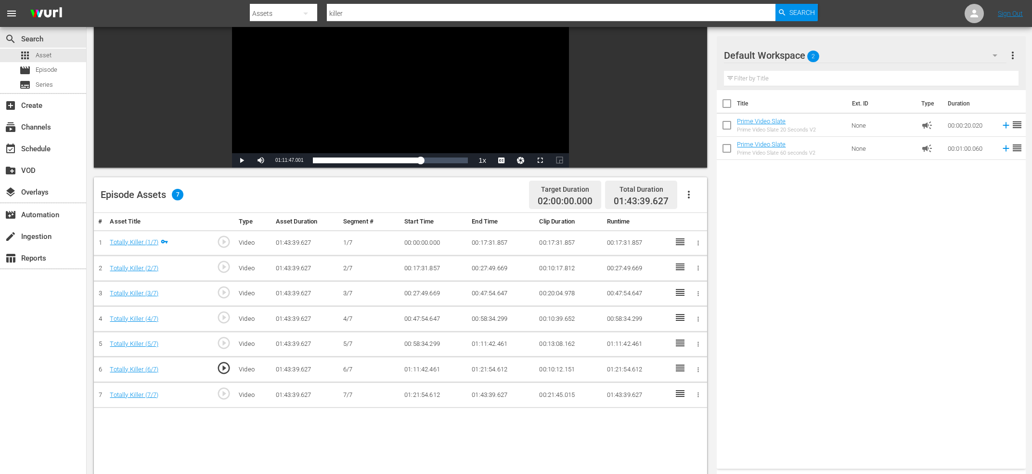
copy span "Current Time"
click at [697, 344] on icon "button" at bounding box center [698, 343] width 7 height 7
click at [693, 344] on li "Edit Start/End Time" at bounding box center [666, 343] width 75 height 16
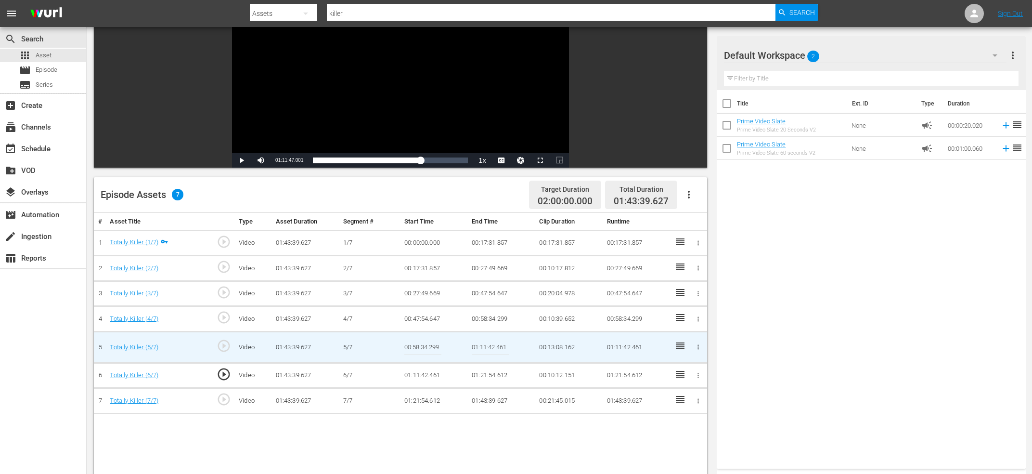
click at [496, 347] on input "01:11:42.461" at bounding box center [490, 347] width 37 height 23
paste input "Current Time 01:11:47.00"
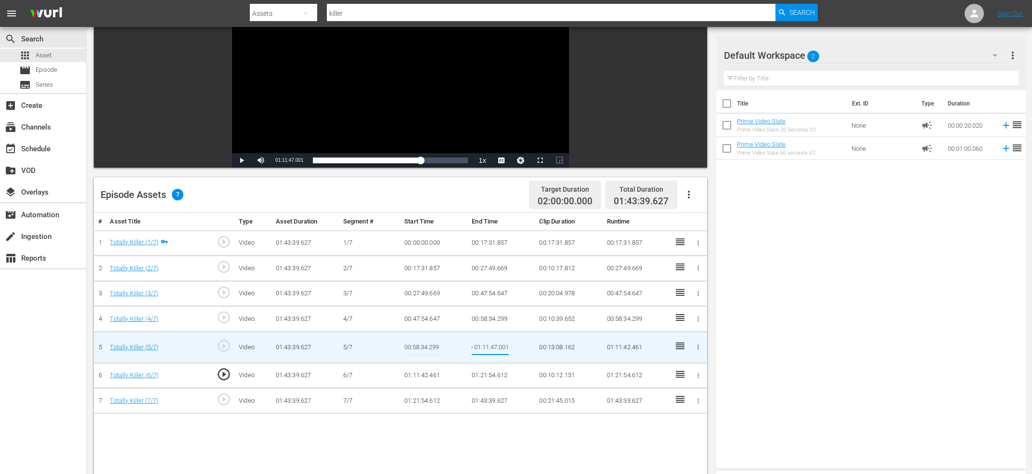
type input "Current Time 01:11:47.001"
click at [702, 368] on td at bounding box center [698, 376] width 18 height 26
click at [701, 370] on div at bounding box center [698, 375] width 10 height 10
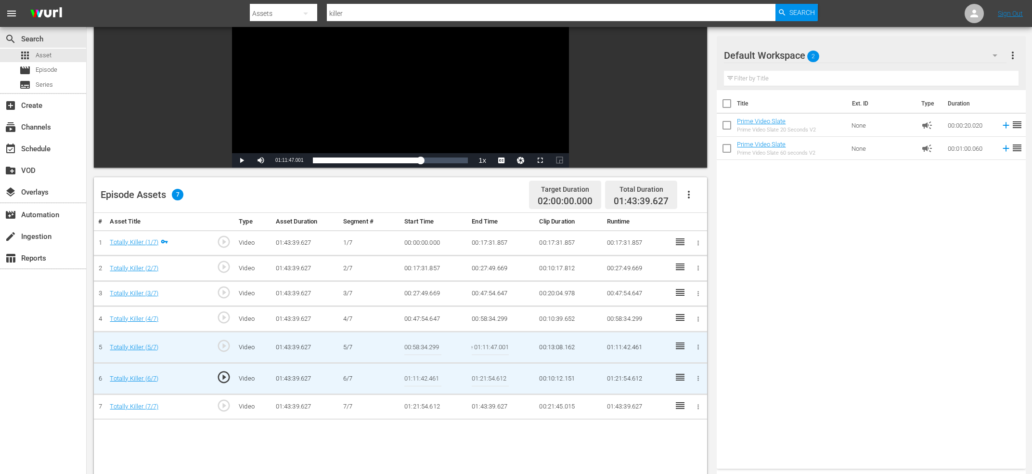
click at [698, 374] on button "button" at bounding box center [698, 378] width 10 height 10
click at [398, 390] on div at bounding box center [516, 237] width 1032 height 474
click at [427, 383] on div "Edit Start/End Time Assign Key Asset DELETE ASSET" at bounding box center [516, 237] width 1032 height 474
click at [425, 376] on input "01:11:42.461" at bounding box center [422, 378] width 37 height 23
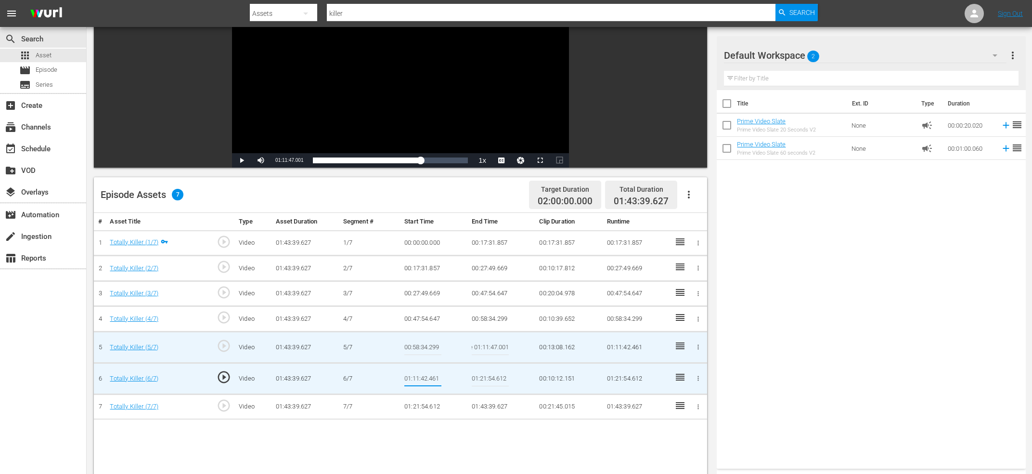
click at [425, 376] on input "01:11:42.461" at bounding box center [422, 378] width 37 height 23
paste input "Current Time 01:11:47.00"
type input "Current Time 01:11:47.001"
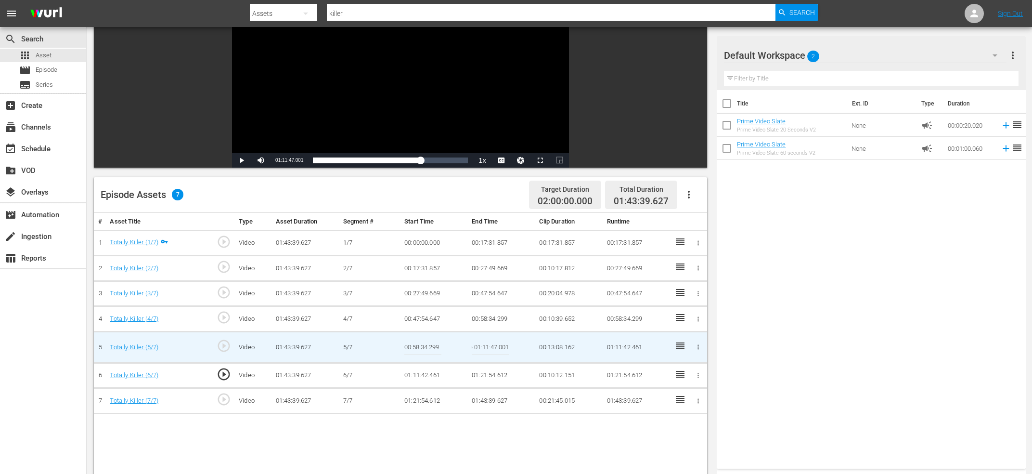
click at [485, 351] on input "Current Time 01:11:47.001" at bounding box center [490, 347] width 37 height 23
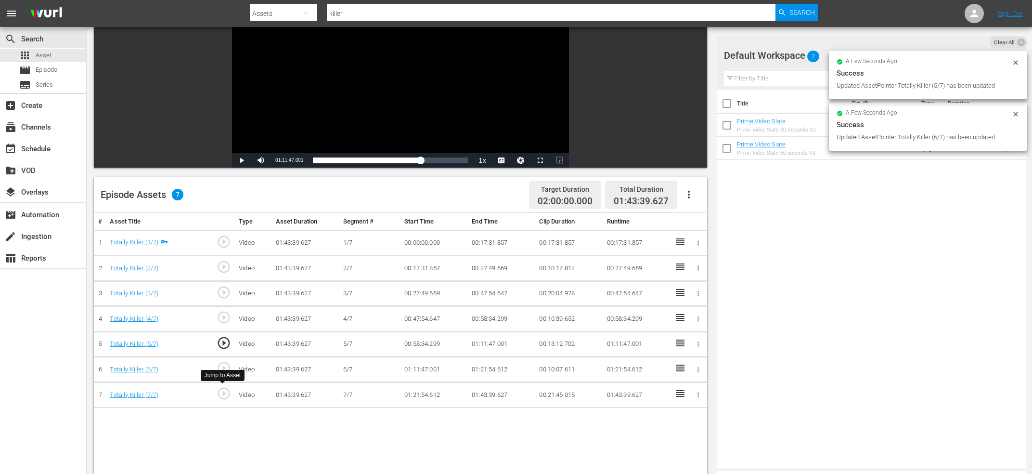
click at [224, 395] on span "play_circle_outline" at bounding box center [224, 393] width 14 height 14
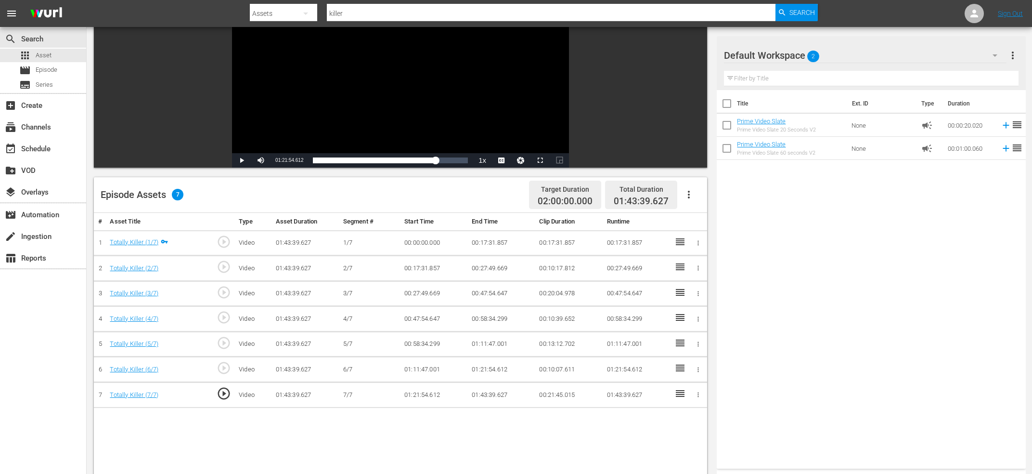
click at [392, 96] on div "Video Player" at bounding box center [400, 65] width 337 height 175
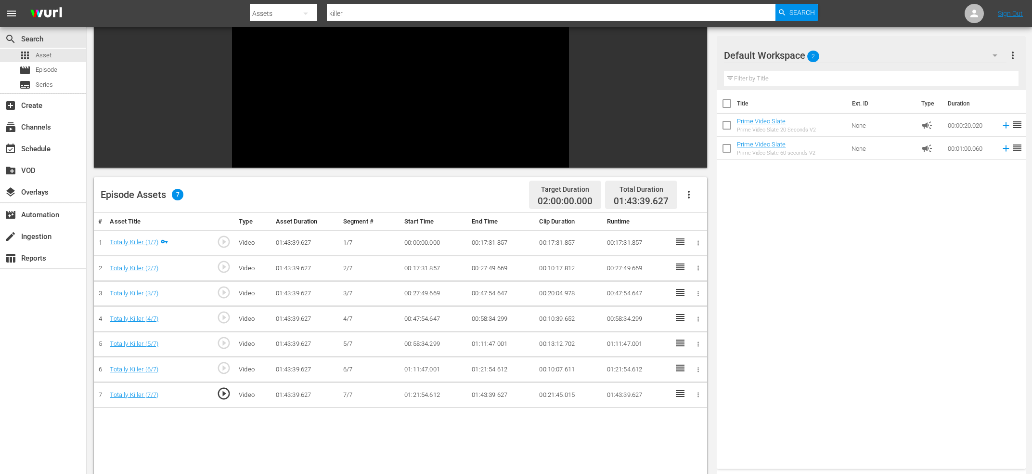
click at [392, 96] on div "Video Player" at bounding box center [400, 65] width 337 height 175
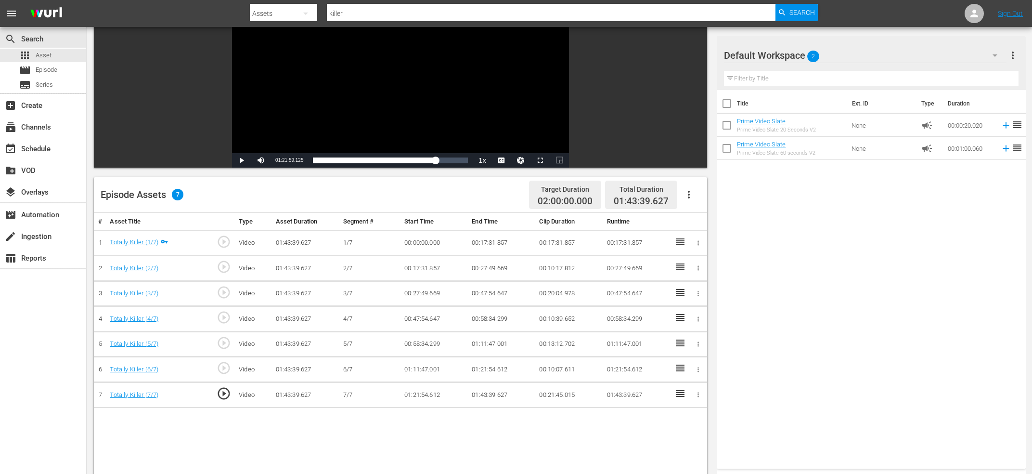
click at [286, 159] on span "01:21:59.125" at bounding box center [289, 159] width 28 height 5
copy span "Current Time"
click at [489, 365] on td "01:21:54.612" at bounding box center [501, 370] width 67 height 26
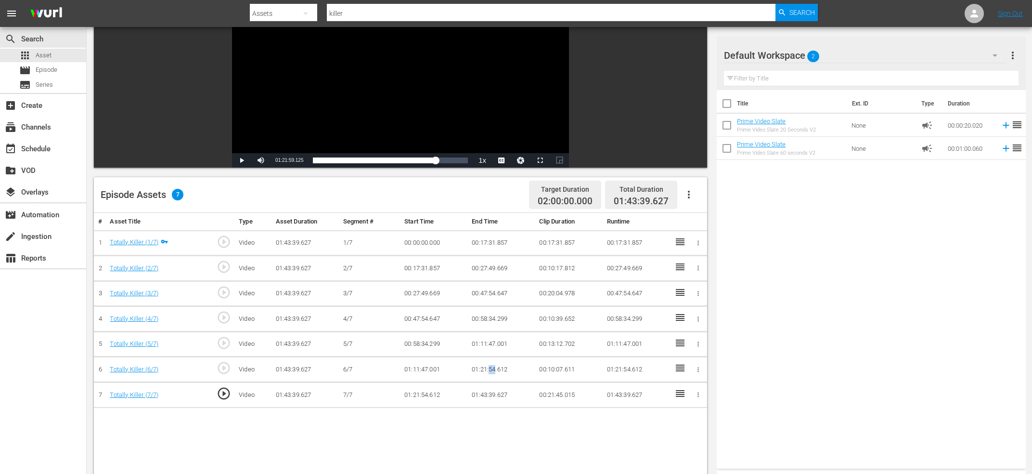
click at [489, 365] on td "01:21:54.612" at bounding box center [501, 370] width 67 height 26
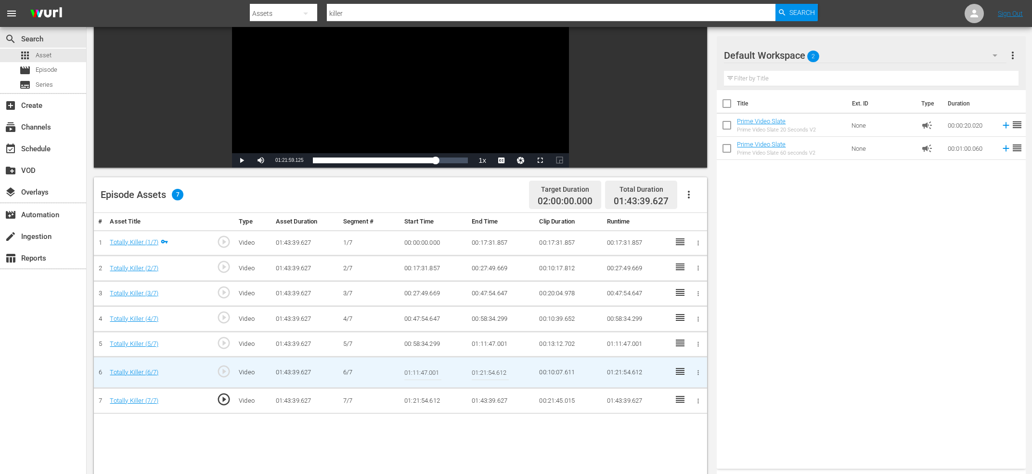
click at [489, 365] on input "01:21:54.612" at bounding box center [490, 372] width 37 height 23
paste input "Current Time 01:21:59.125"
type input "Current Time 01:21:59.125"
click at [431, 389] on td "01:21:54.612" at bounding box center [434, 401] width 67 height 26
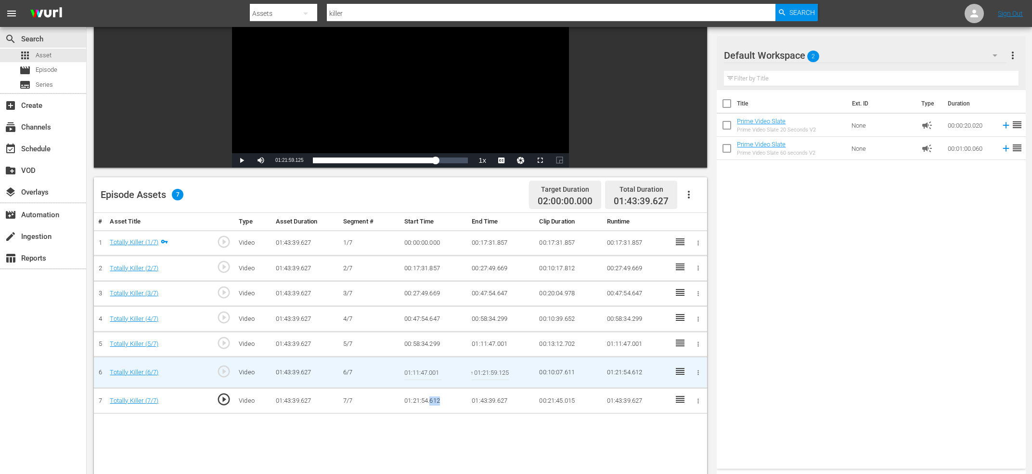
click at [431, 389] on td "01:21:54.612" at bounding box center [434, 401] width 67 height 26
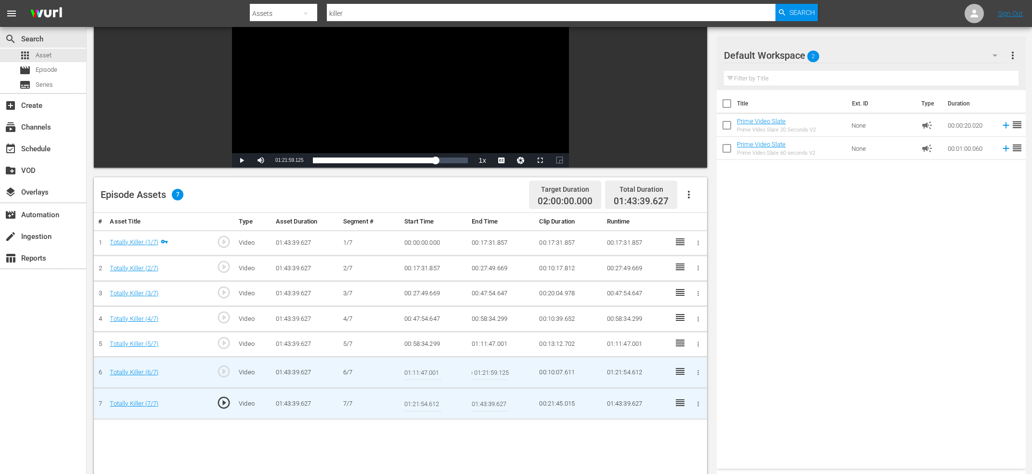
click at [420, 403] on input "01:21:54.612" at bounding box center [422, 403] width 37 height 23
paste input "Current Time 01:21:59.125"
type input "Current Time 01:21:59.125"
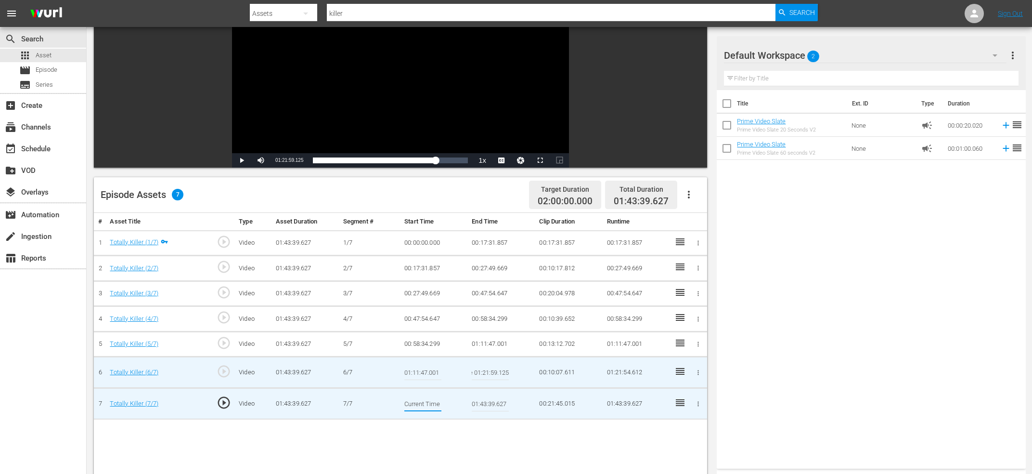
scroll to position [0, 36]
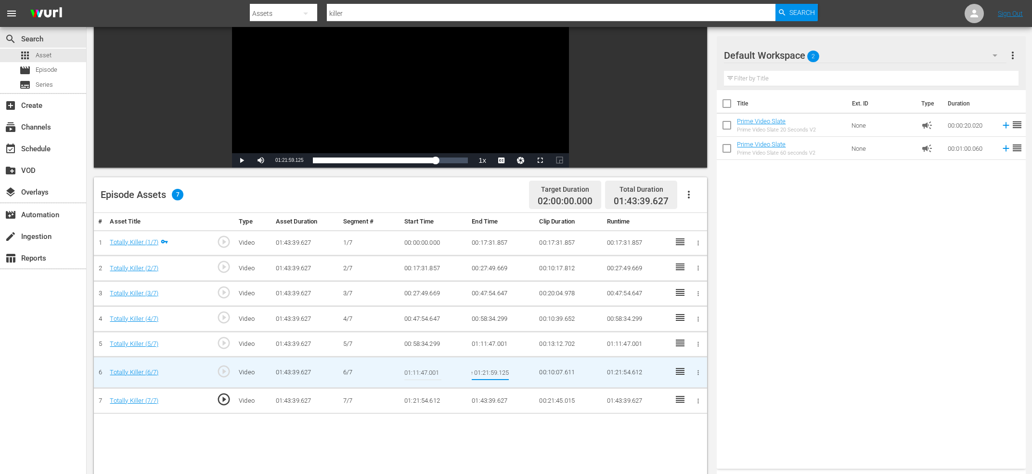
click at [501, 370] on input "Current Time 01:21:59.125" at bounding box center [490, 372] width 37 height 23
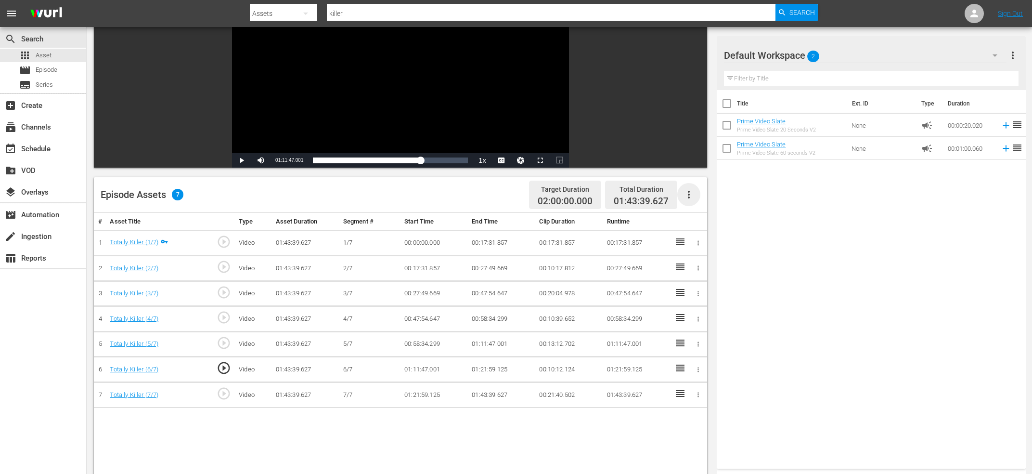
click at [687, 193] on icon "button" at bounding box center [689, 195] width 12 height 12
click at [717, 221] on div "Fill with Ads" at bounding box center [717, 221] width 65 height 23
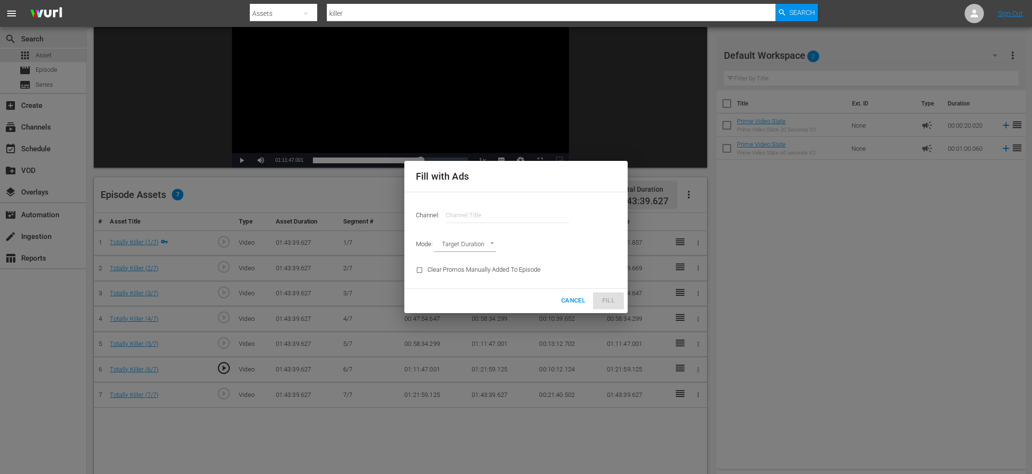
click at [484, 208] on input "text" at bounding box center [507, 215] width 123 height 23
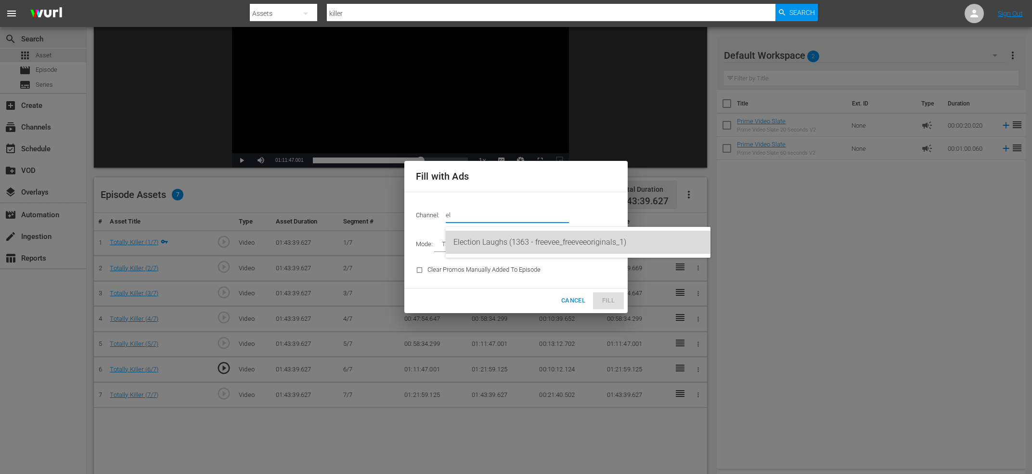
click at [525, 239] on div "Election Laughs (1363 - freevee_freeveeoriginals_1)" at bounding box center [578, 242] width 249 height 23
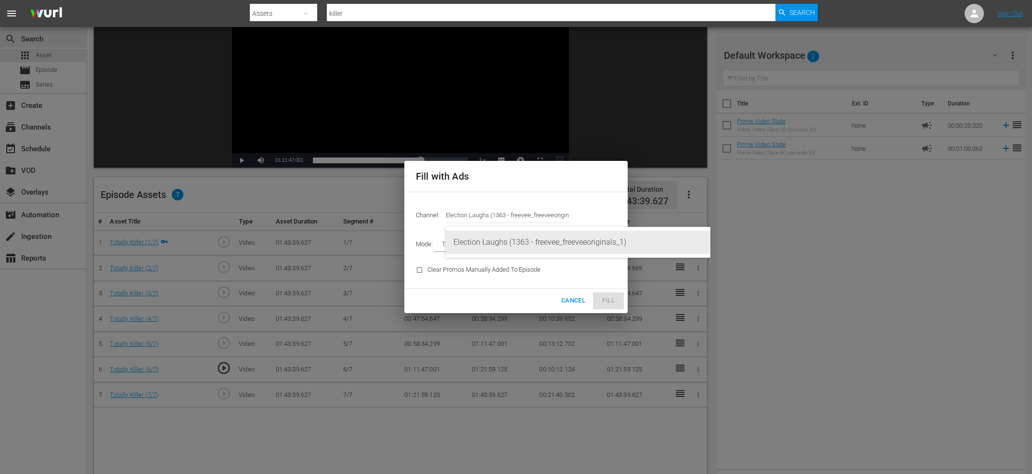
type input "Election Laughs (1363)"
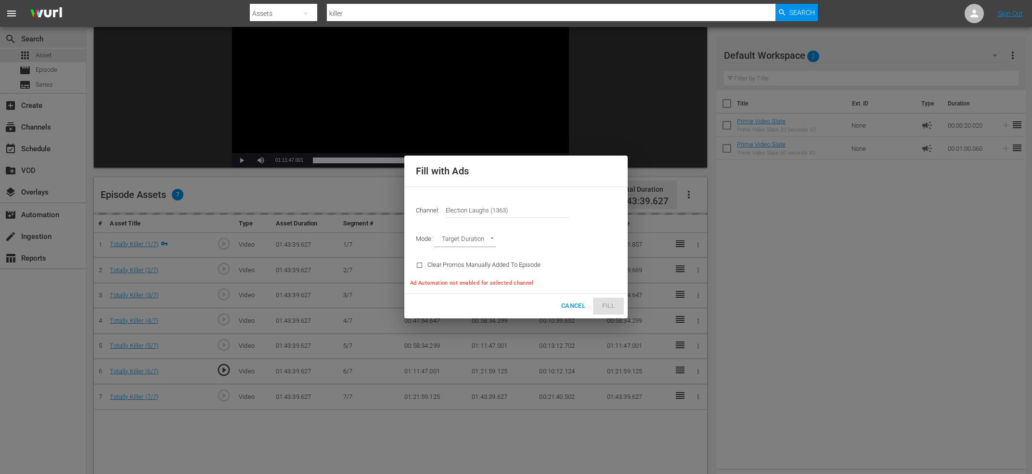
type input "AD_BREAK_DURATION"
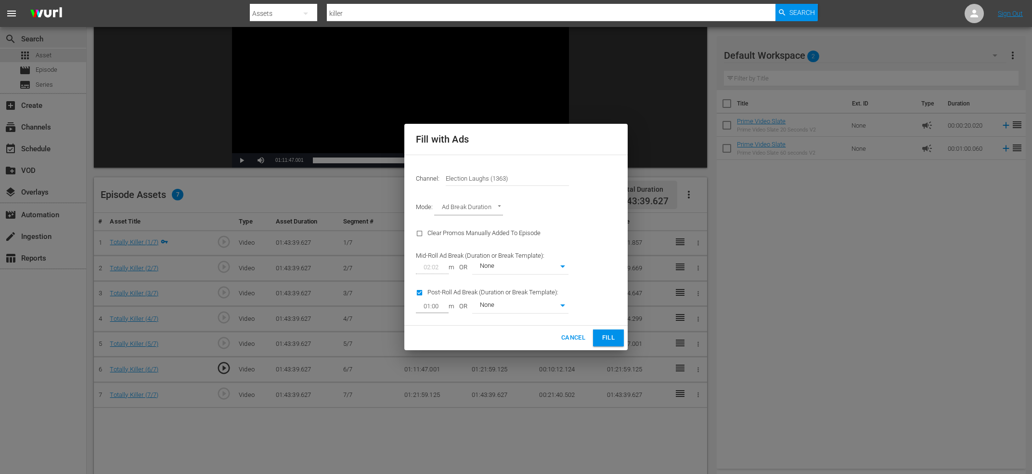
type input "0"
click at [604, 340] on span "Fill" at bounding box center [608, 337] width 15 height 11
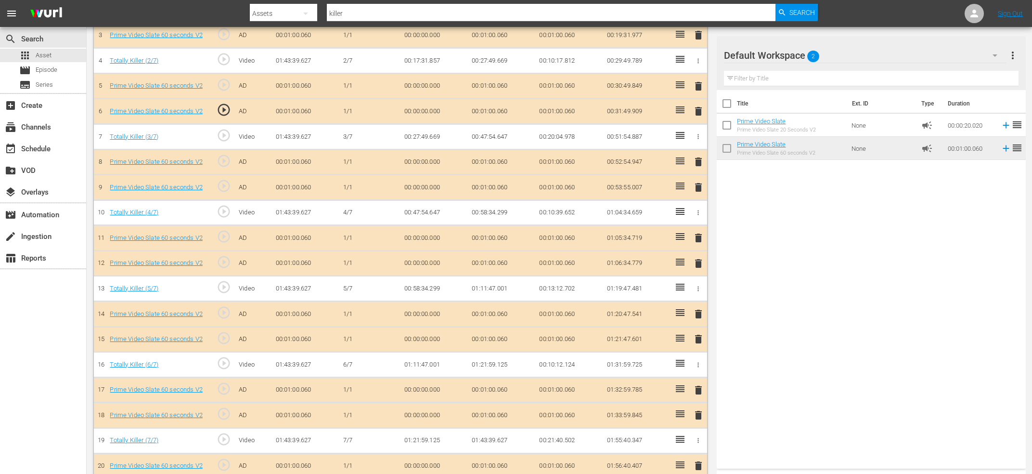
scroll to position [368, 0]
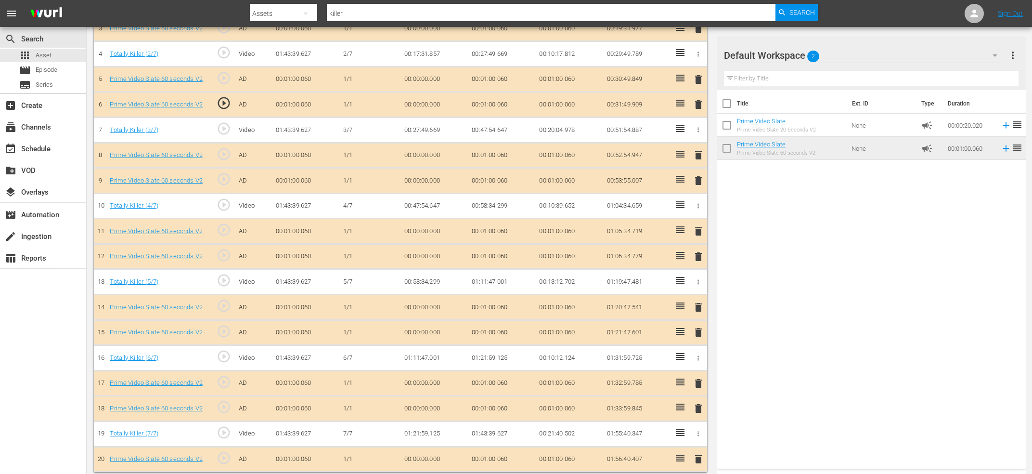
click at [697, 453] on span "delete" at bounding box center [699, 459] width 12 height 12
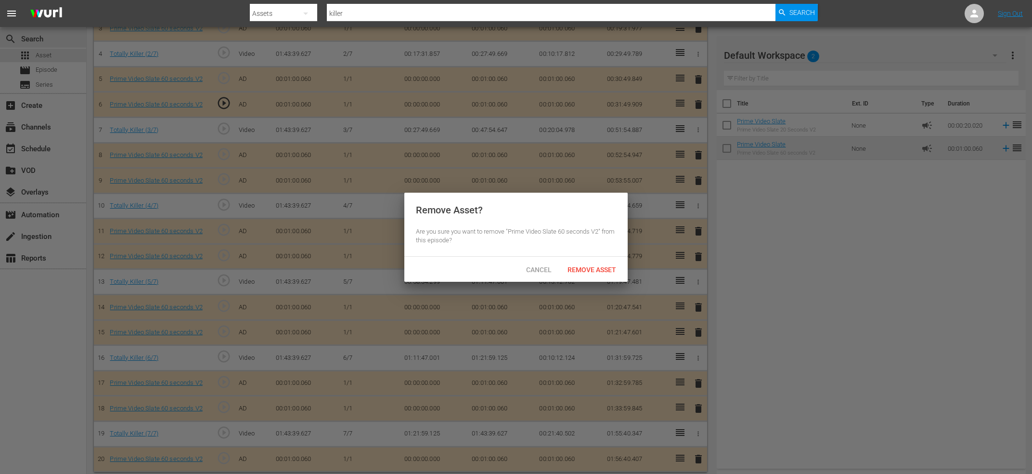
click at [584, 278] on div "Cancel Remove Asset" at bounding box center [515, 269] width 223 height 25
click at [578, 265] on div "Remove Asset" at bounding box center [592, 269] width 64 height 18
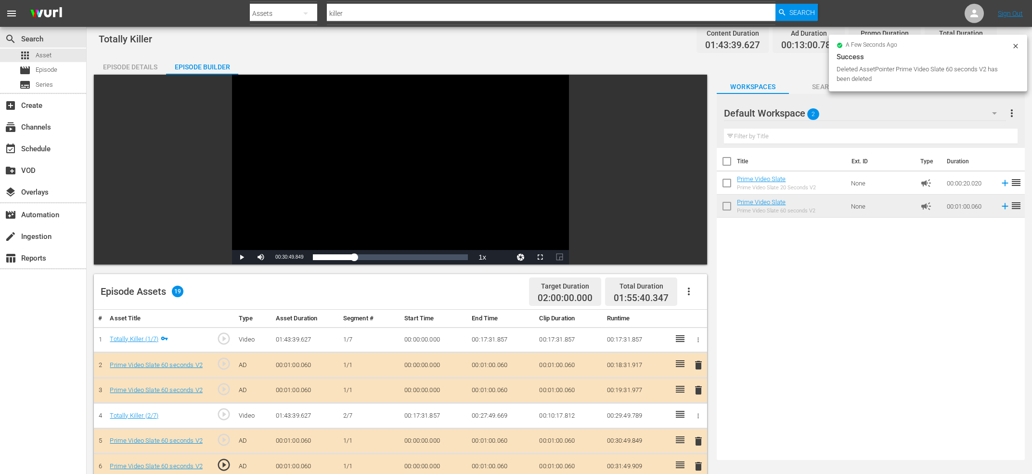
scroll to position [0, 0]
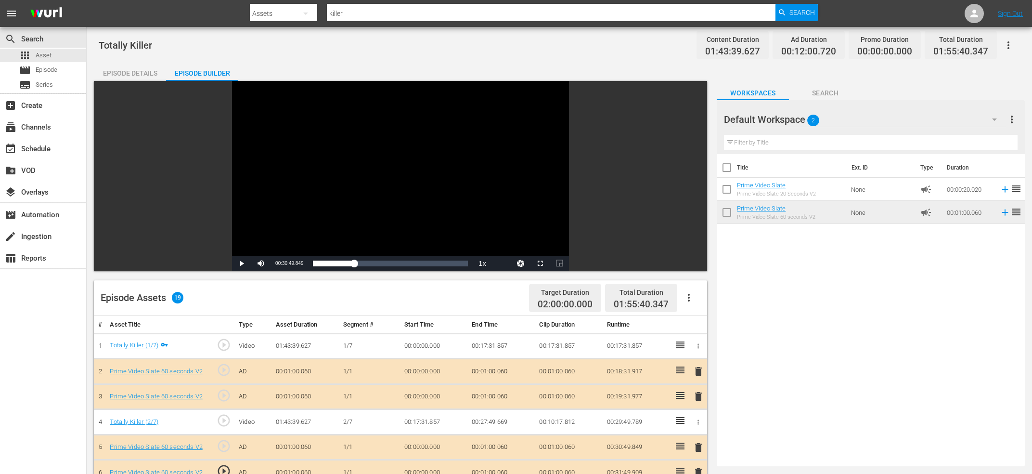
click at [885, 332] on div "Title Ext. ID Type Duration Prime Video Slate Prime Video Slate 20 Seconds V2 N…" at bounding box center [871, 308] width 308 height 308
click at [32, 217] on div "movie_filter Automation" at bounding box center [27, 213] width 54 height 9
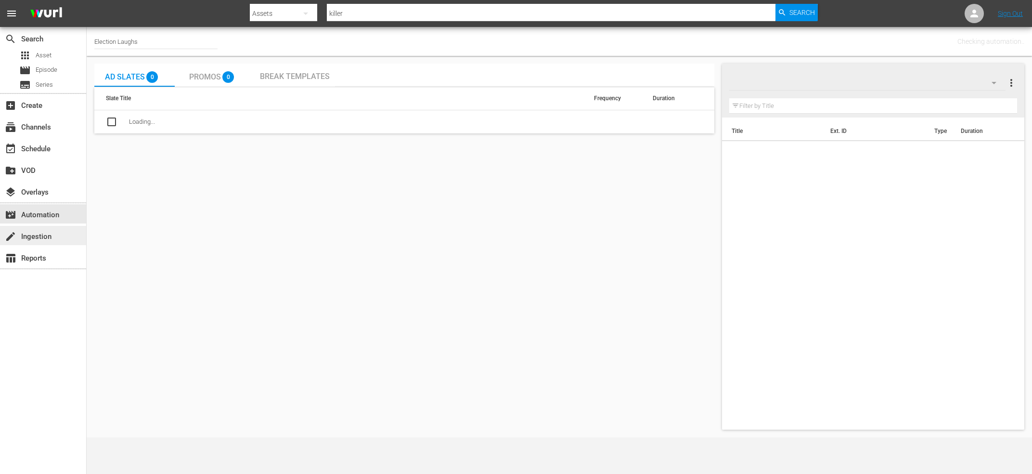
click at [33, 229] on div "create Ingestion" at bounding box center [43, 235] width 86 height 19
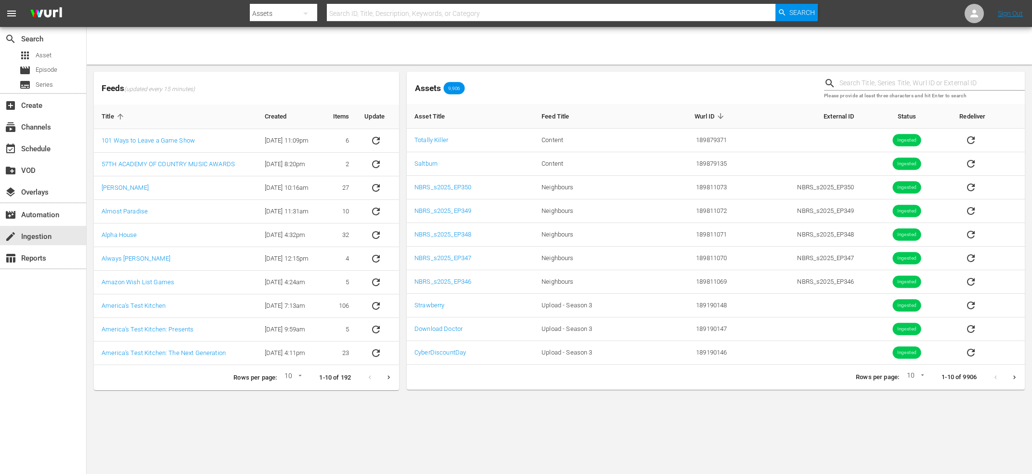
click at [674, 416] on body "menu Search By Assets Search ID, Title, Description, Keywords, or Category Sear…" at bounding box center [516, 237] width 1032 height 474
click at [416, 472] on body "menu Search By Assets Search ID, Title, Description, Keywords, or Category Sear…" at bounding box center [516, 237] width 1032 height 474
